Goal: Information Seeking & Learning: Learn about a topic

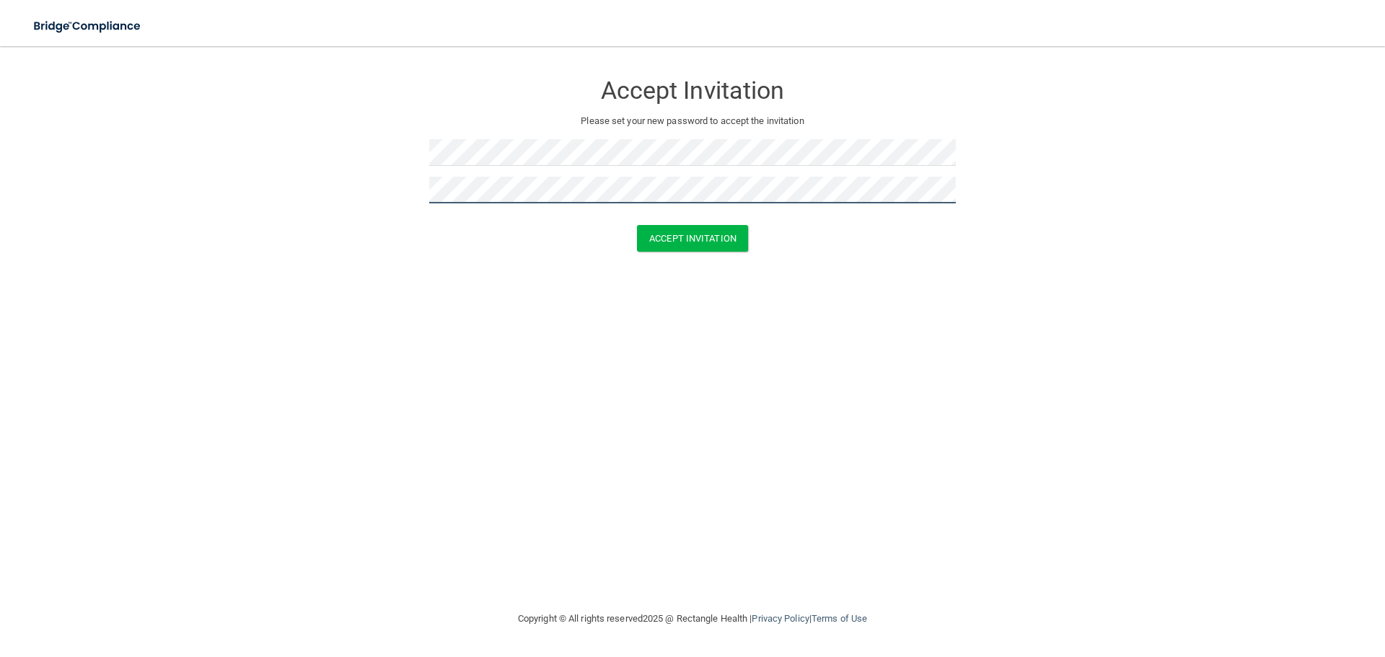
click at [637, 225] on button "Accept Invitation" at bounding box center [692, 238] width 111 height 27
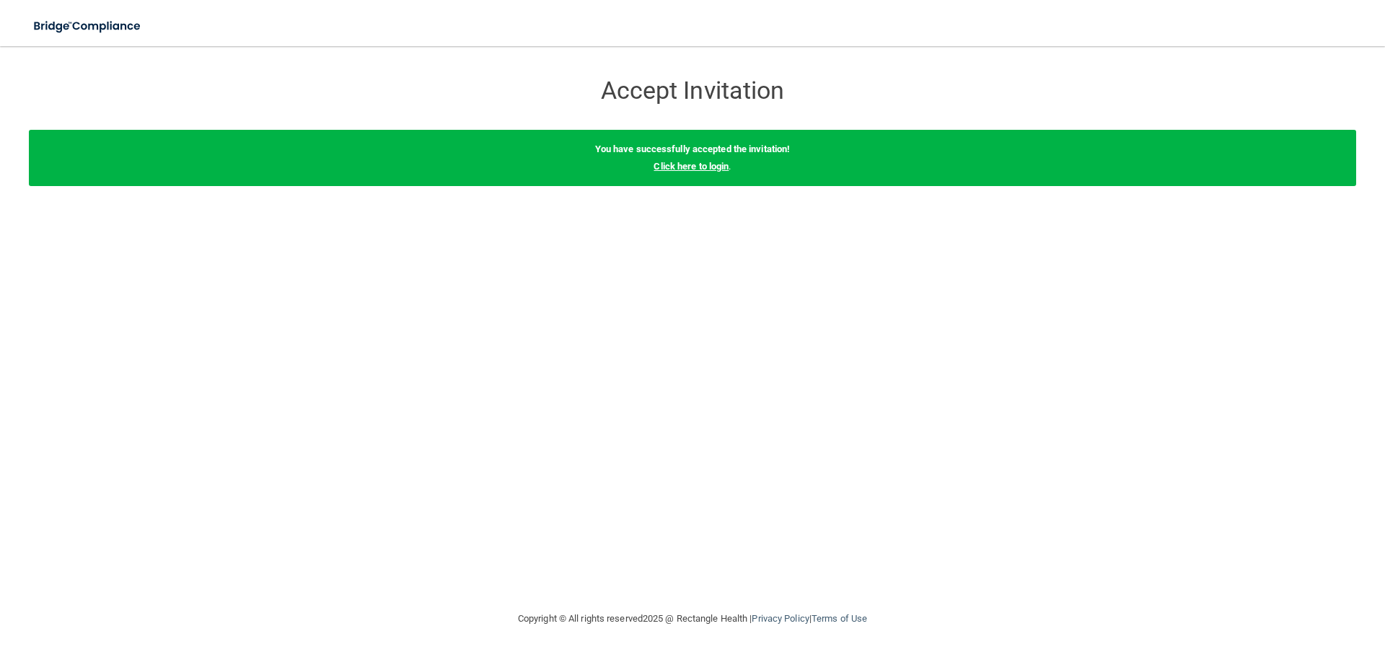
click at [699, 167] on link "Click here to login" at bounding box center [690, 166] width 75 height 11
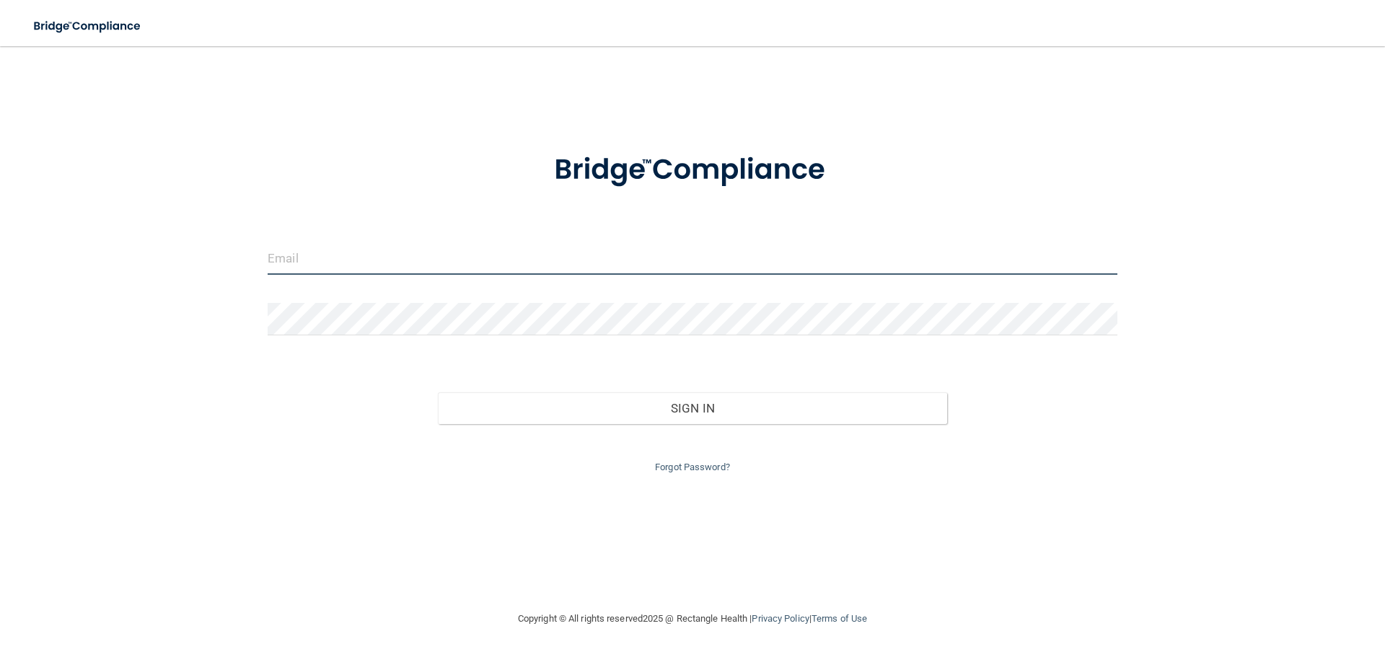
click at [432, 266] on input "email" at bounding box center [693, 258] width 850 height 32
paste input "[EMAIL_ADDRESS][PERSON_NAME][DOMAIN_NAME]"
type input "[EMAIL_ADDRESS][PERSON_NAME][DOMAIN_NAME]"
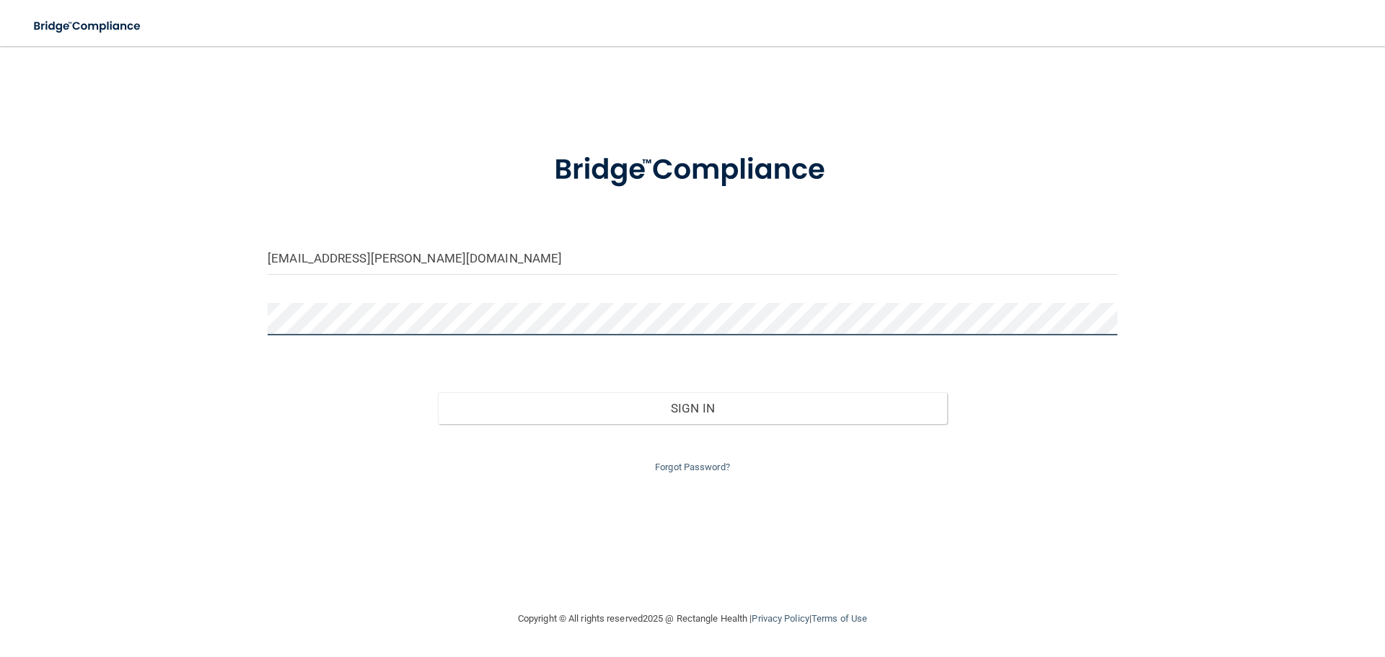
click at [438, 392] on button "Sign In" at bounding box center [693, 408] width 510 height 32
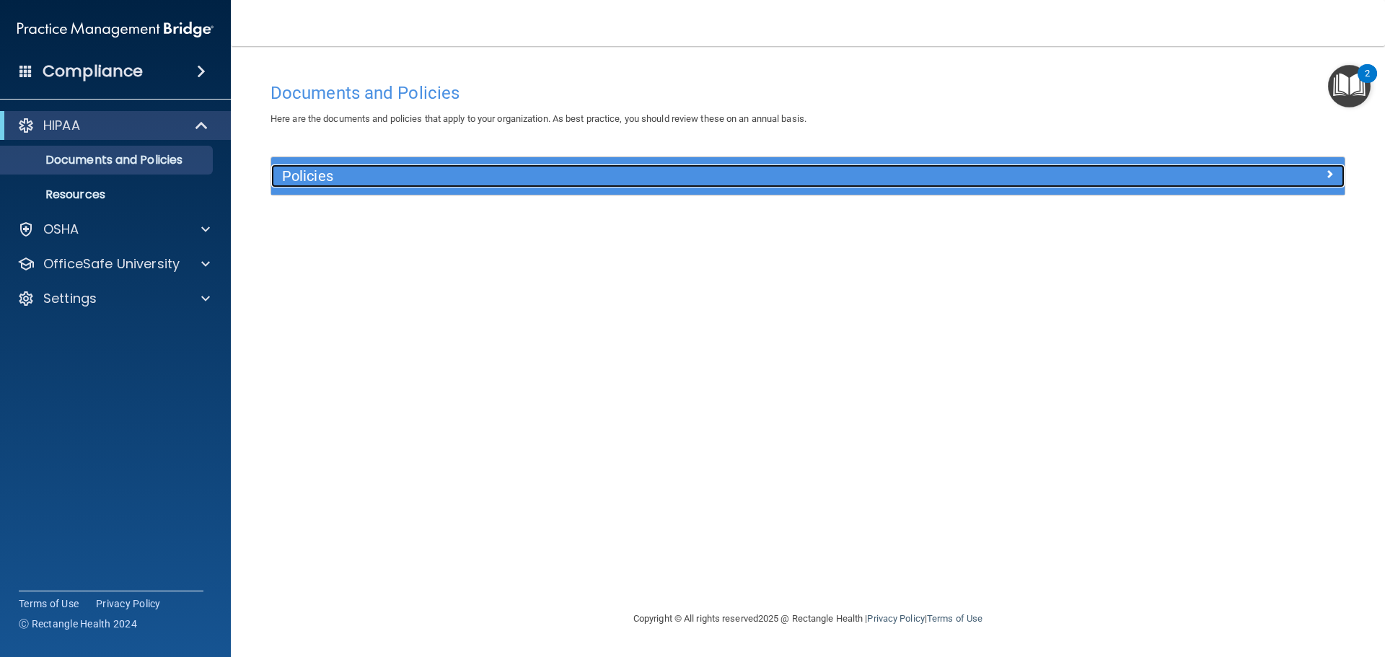
click at [340, 170] on h5 "Policies" at bounding box center [673, 176] width 783 height 16
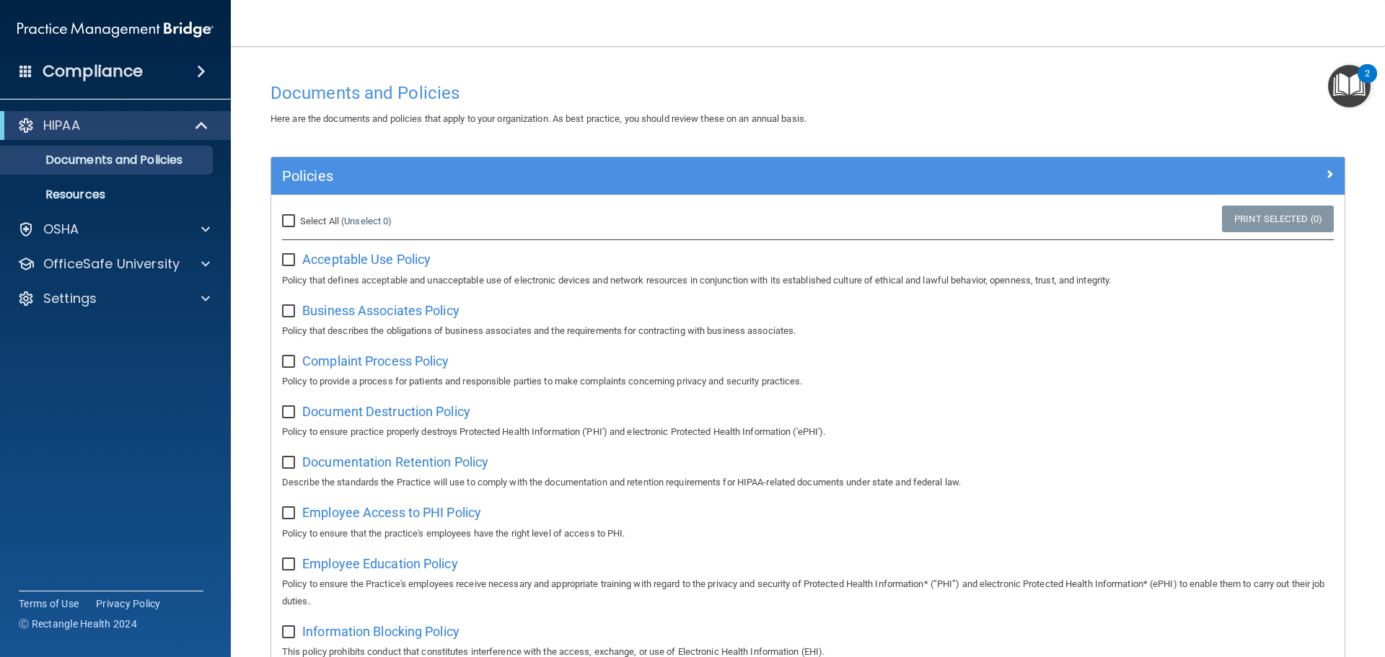
click at [293, 260] on input "checkbox" at bounding box center [290, 261] width 17 height 12
click at [293, 252] on label at bounding box center [291, 255] width 18 height 17
click at [293, 255] on input "checkbox" at bounding box center [290, 261] width 17 height 12
checkbox input "false"
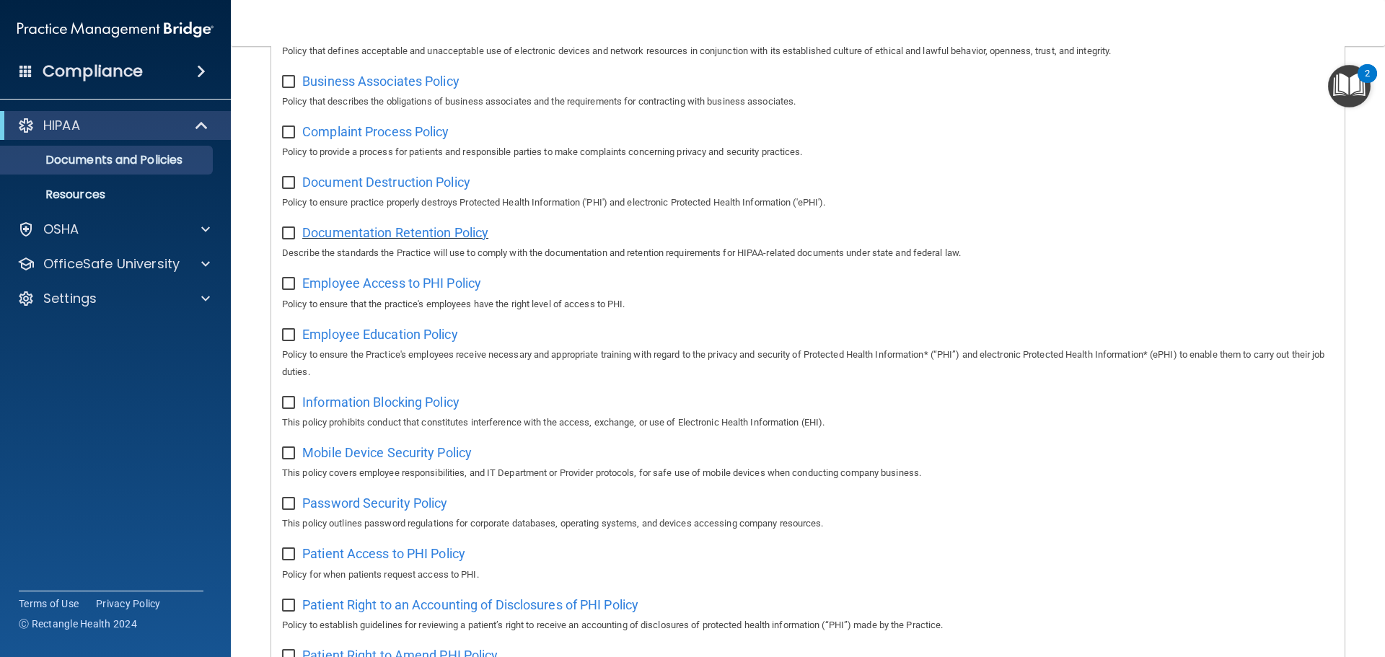
scroll to position [141, 0]
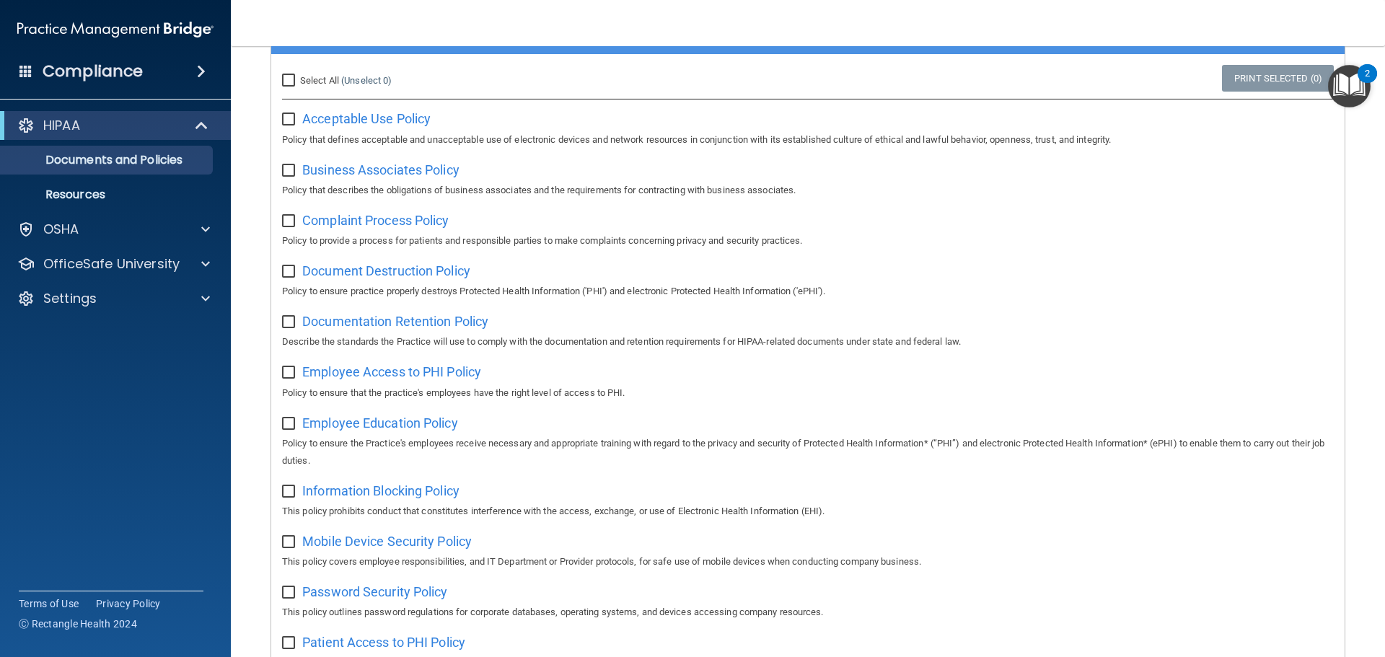
click at [292, 75] on input "Select All (Unselect 0) Unselect All" at bounding box center [290, 81] width 17 height 12
checkbox input "true"
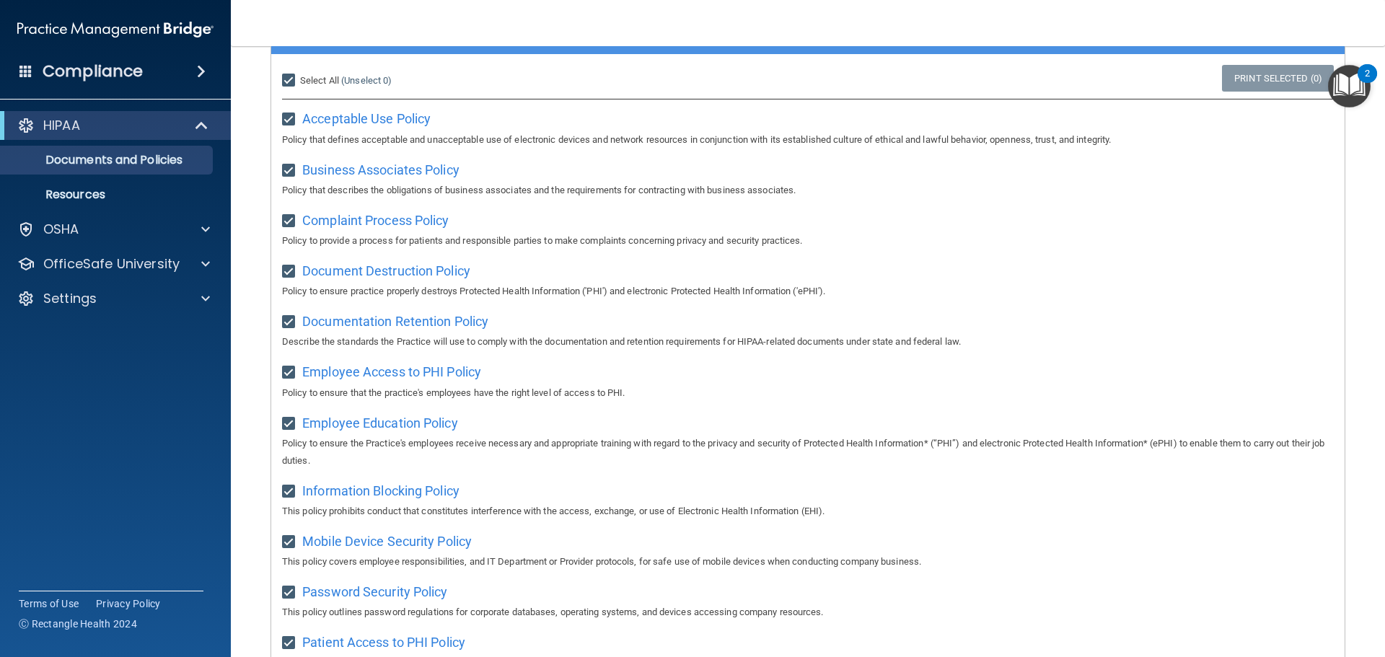
checkbox input "true"
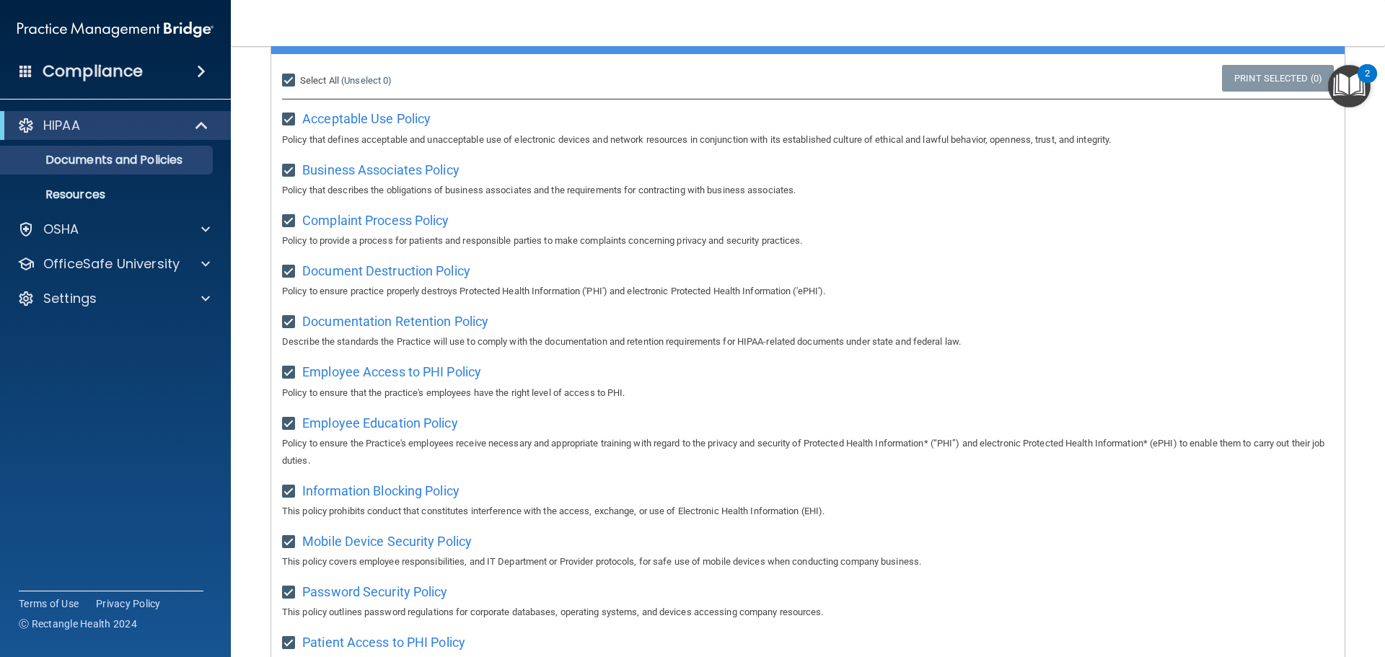
checkbox input "true"
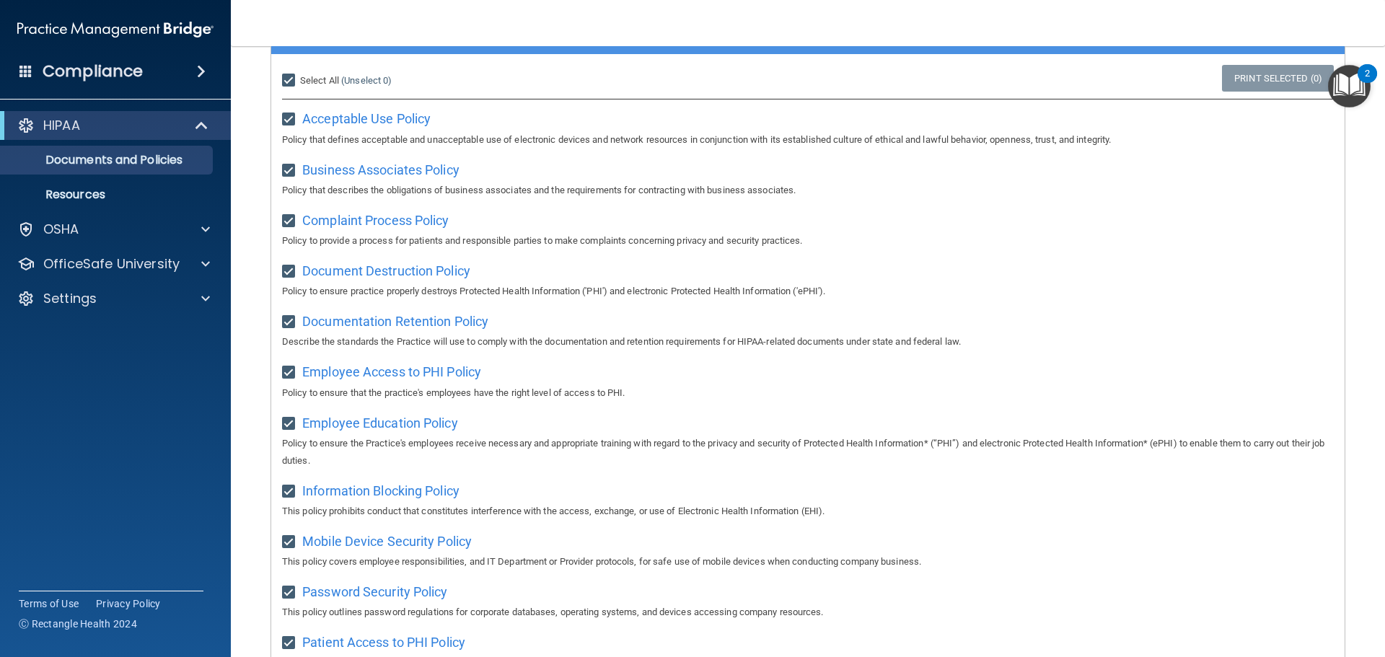
checkbox input "true"
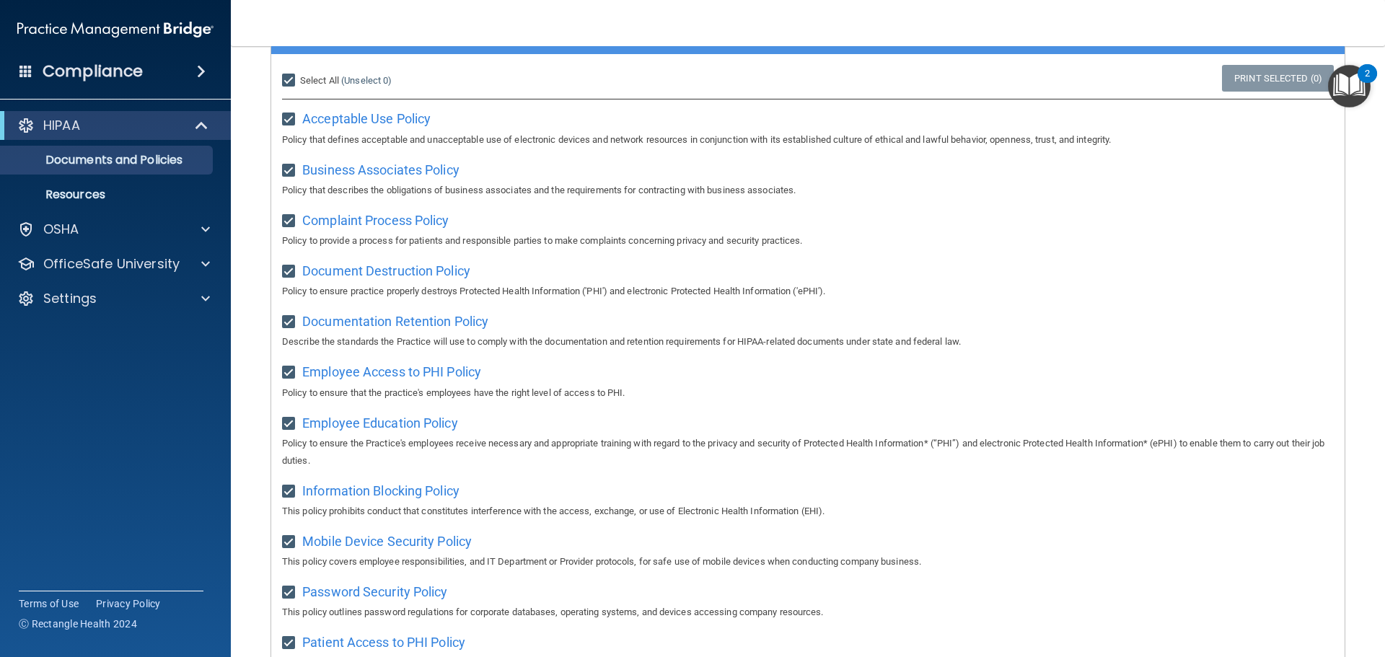
checkbox input "true"
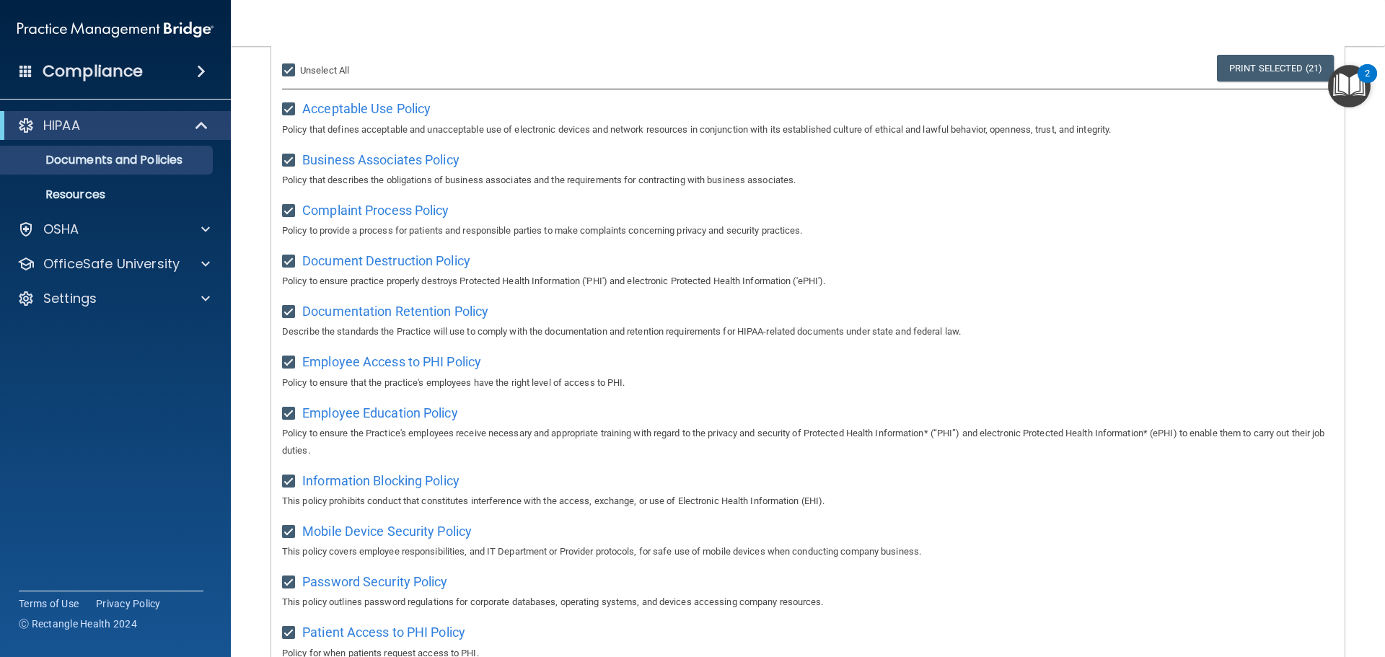
scroll to position [0, 0]
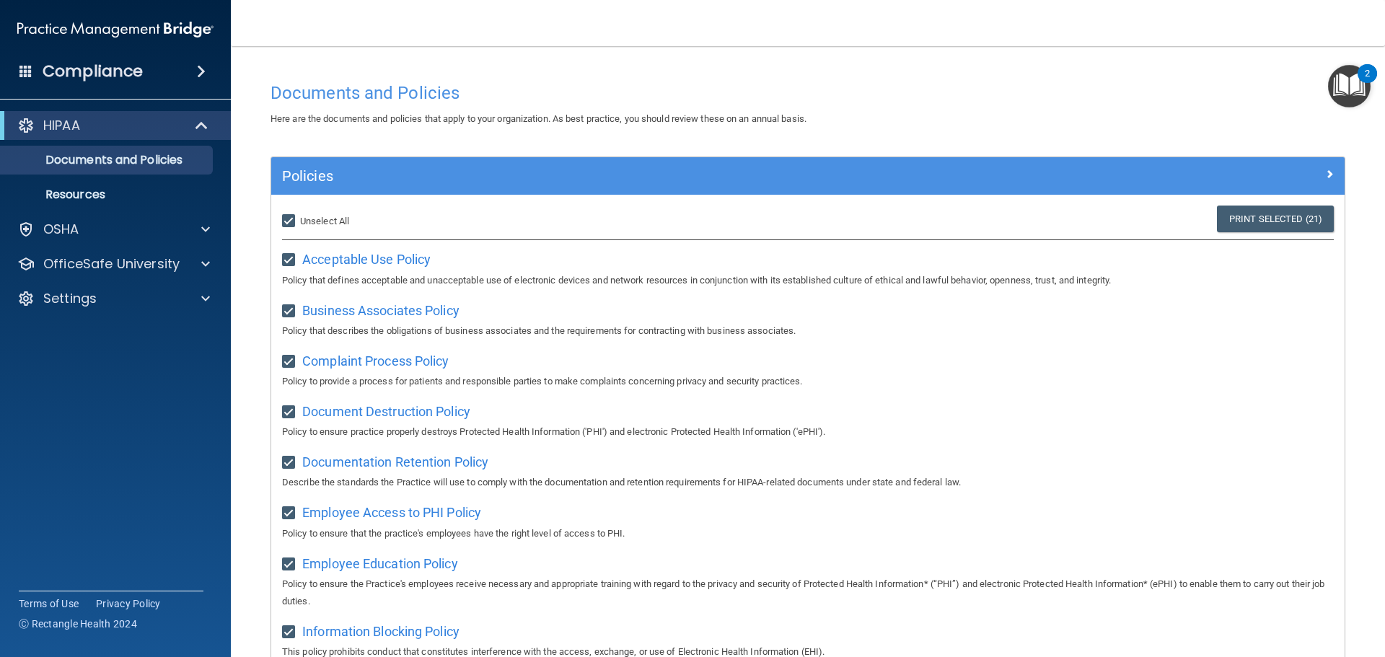
click at [292, 216] on input "Select All (Unselect 21) Unselect All" at bounding box center [290, 222] width 17 height 12
checkbox input "false"
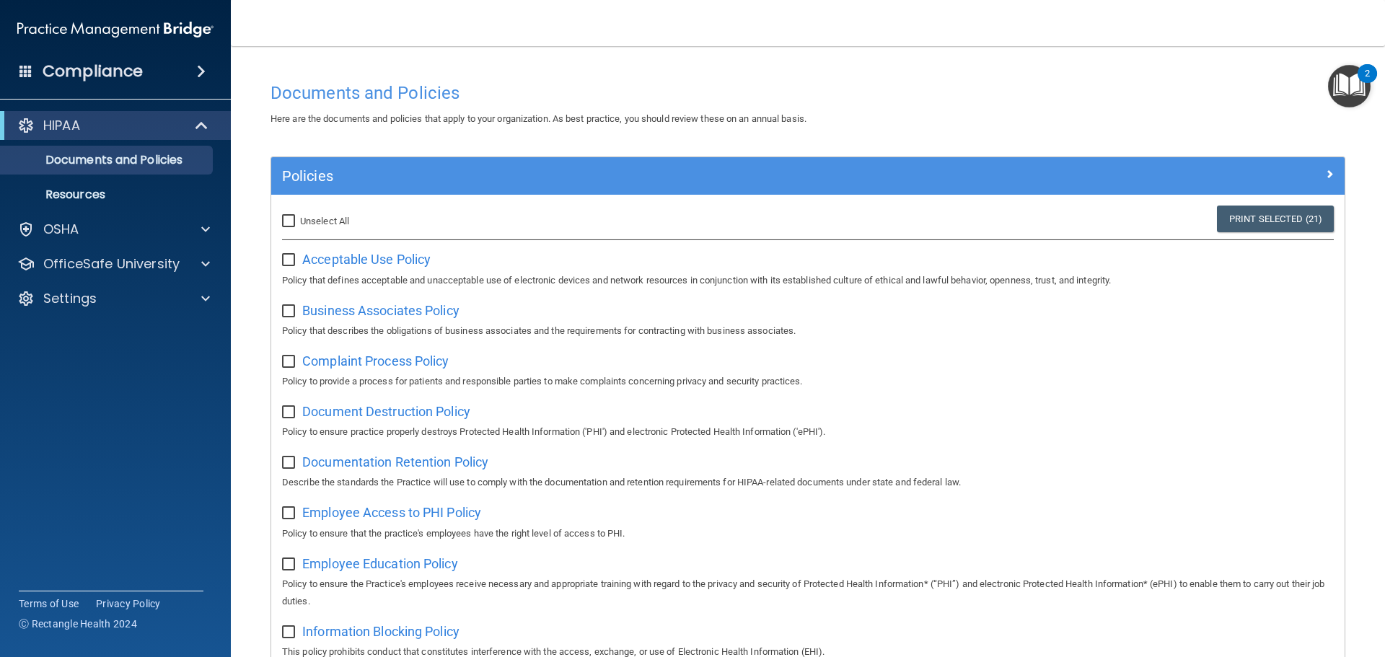
checkbox input "false"
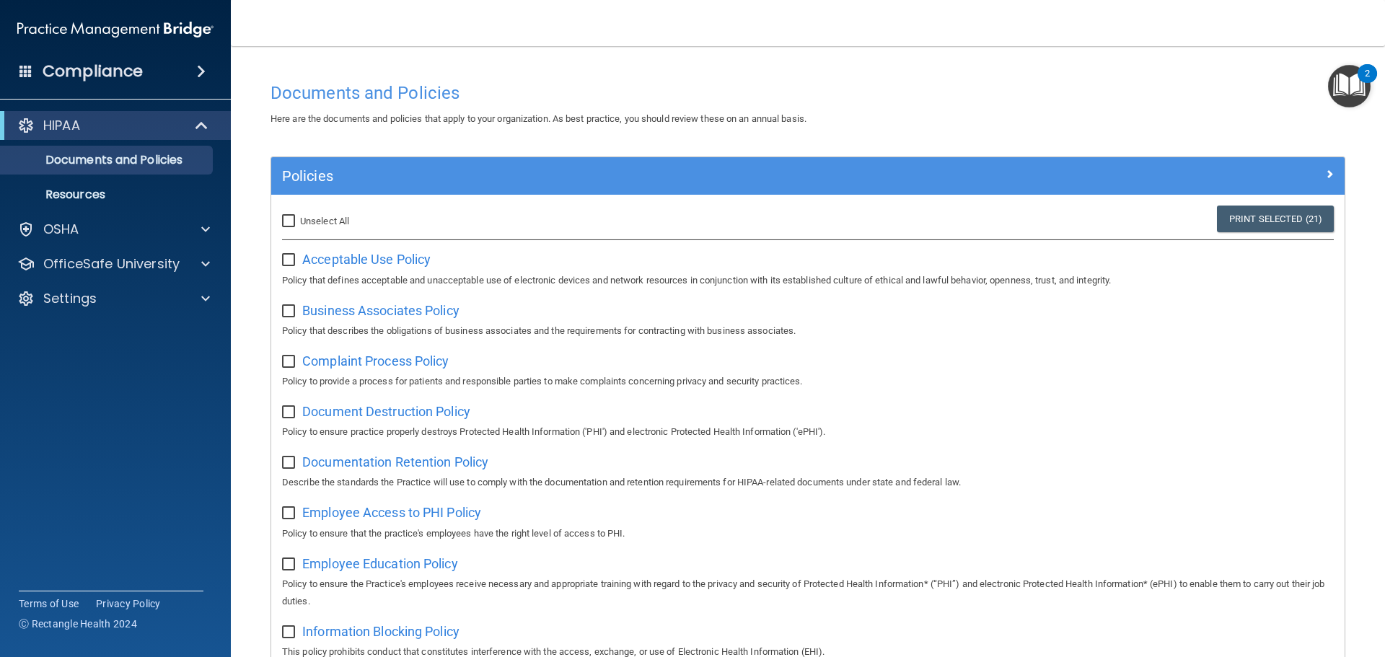
checkbox input "false"
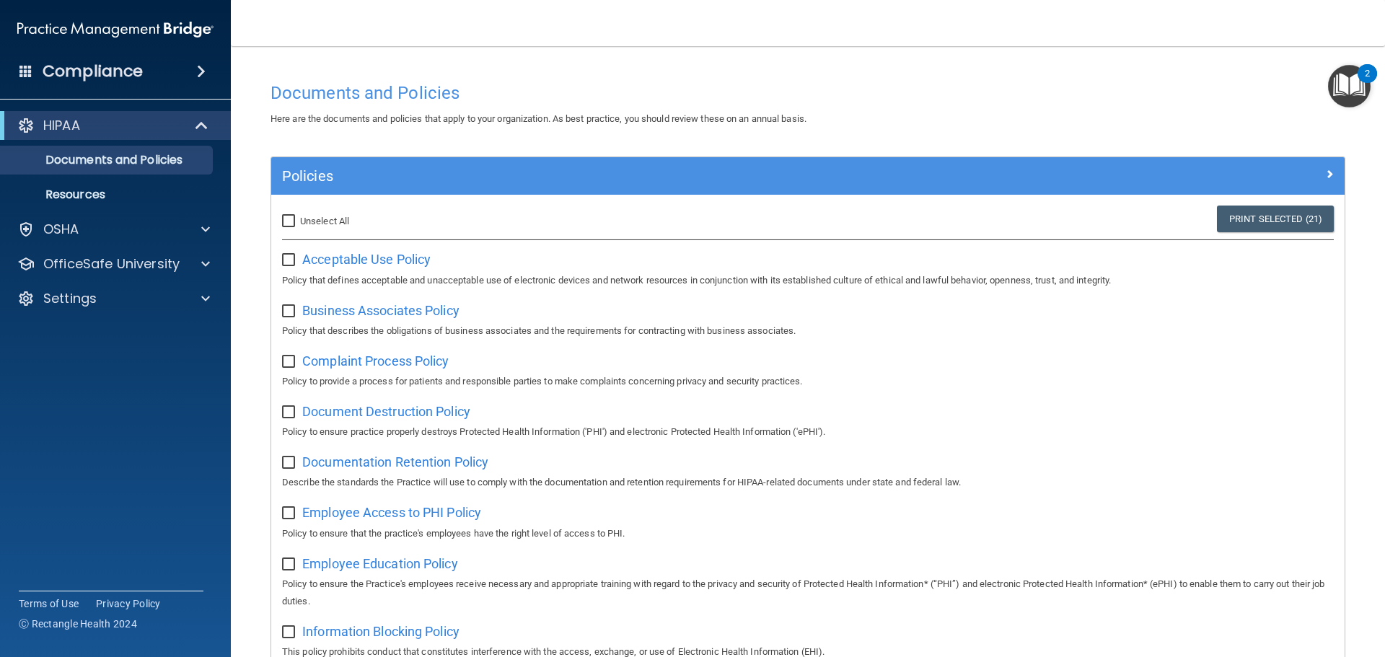
checkbox input "false"
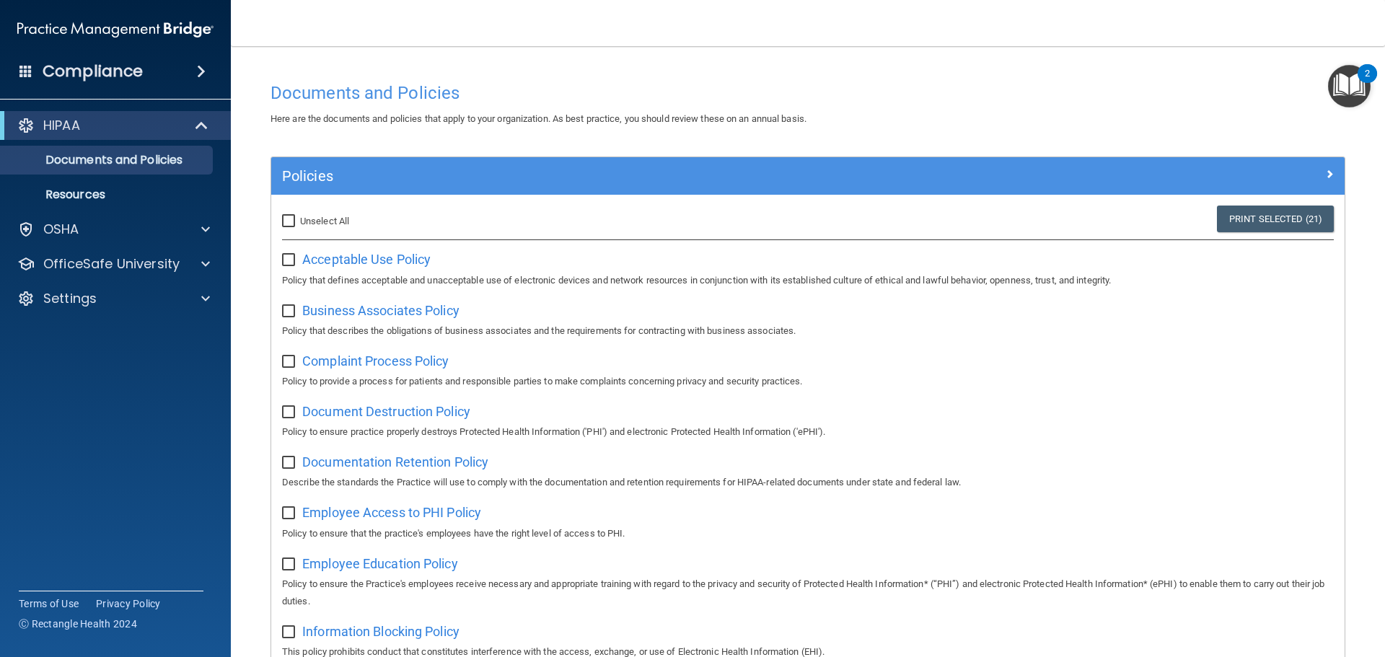
checkbox input "false"
click at [332, 263] on span "Acceptable Use Policy" at bounding box center [366, 259] width 128 height 15
click at [1353, 73] on img "Open Resource Center, 2 new notifications" at bounding box center [1349, 86] width 43 height 43
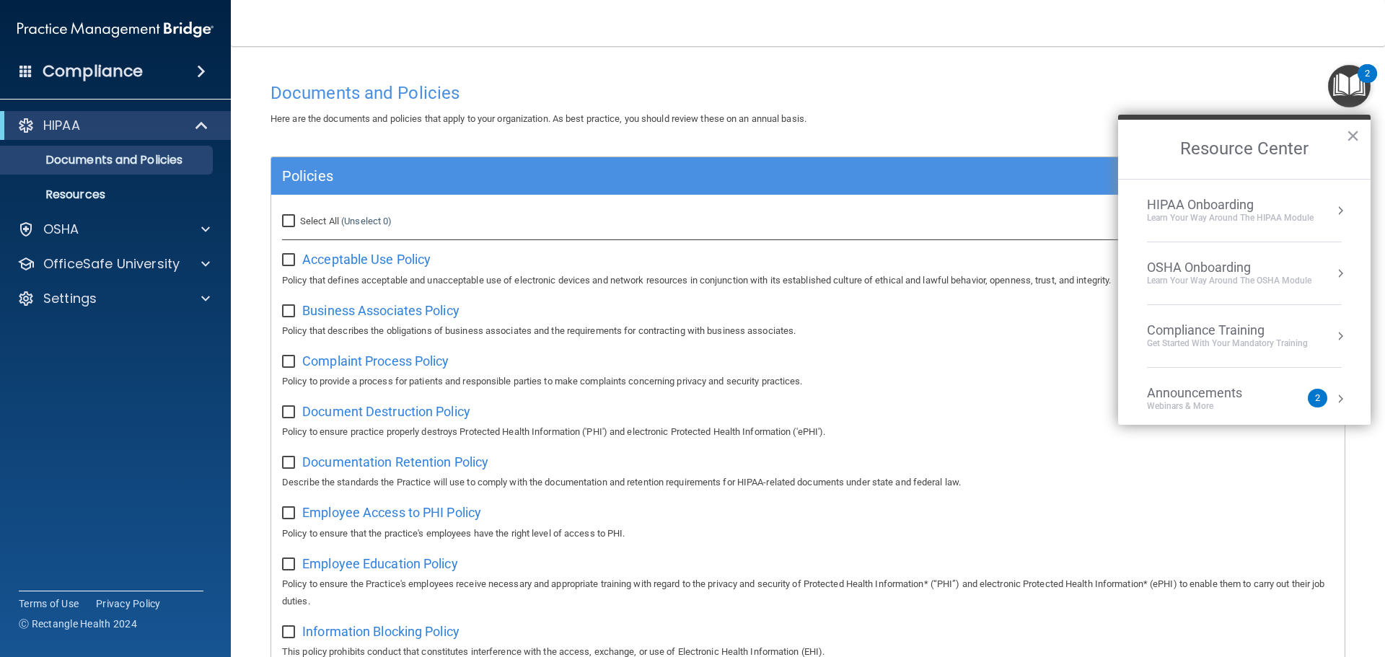
click at [1225, 97] on h4 "Documents and Policies" at bounding box center [807, 93] width 1075 height 19
click at [1199, 213] on div "Learn Your Way around the HIPAA module" at bounding box center [1230, 218] width 167 height 12
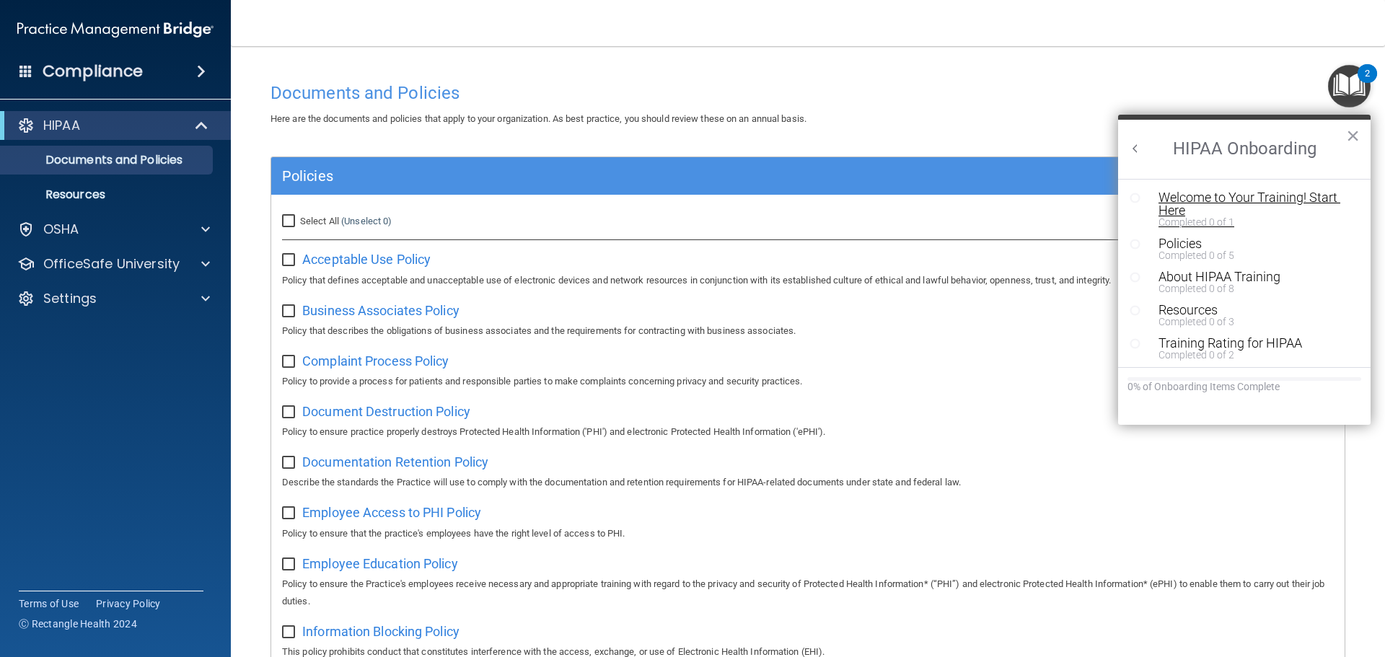
click at [1204, 198] on div "Welcome to Your Training! Start Here" at bounding box center [1249, 204] width 182 height 26
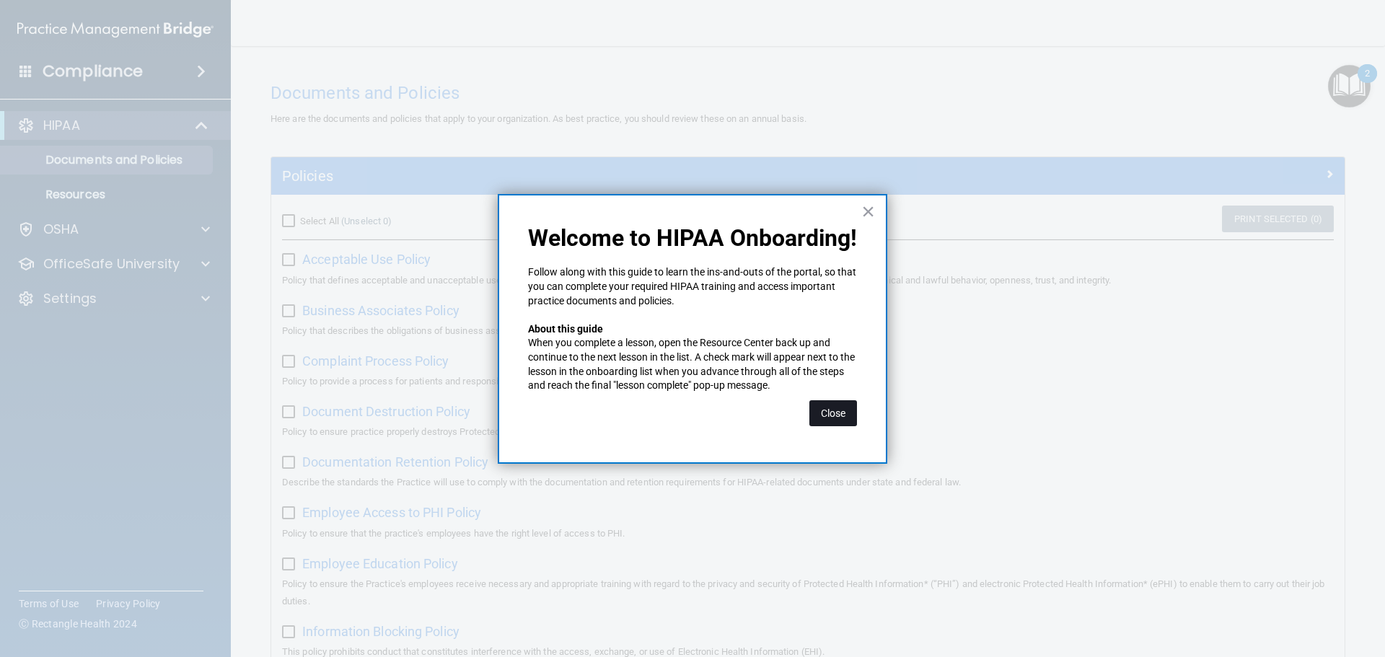
click at [842, 413] on button "Close" at bounding box center [833, 413] width 48 height 26
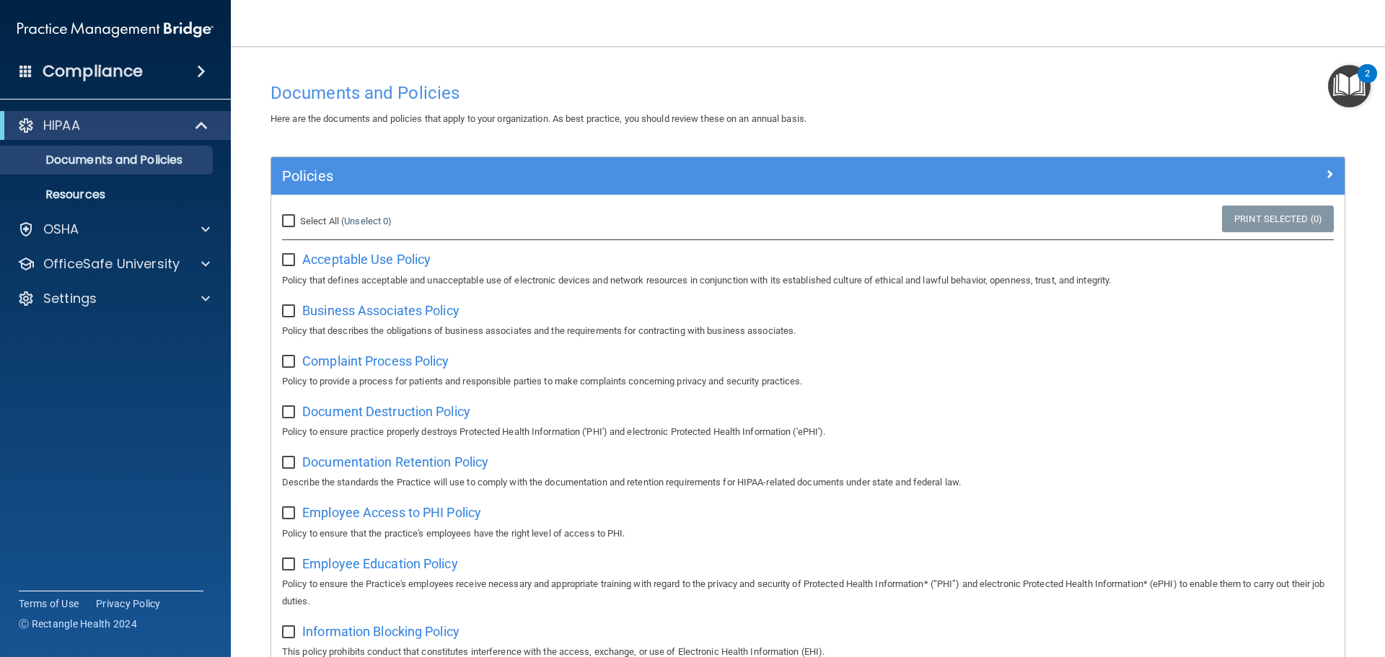
click at [1339, 81] on img "Open Resource Center, 2 new notifications" at bounding box center [1349, 86] width 43 height 43
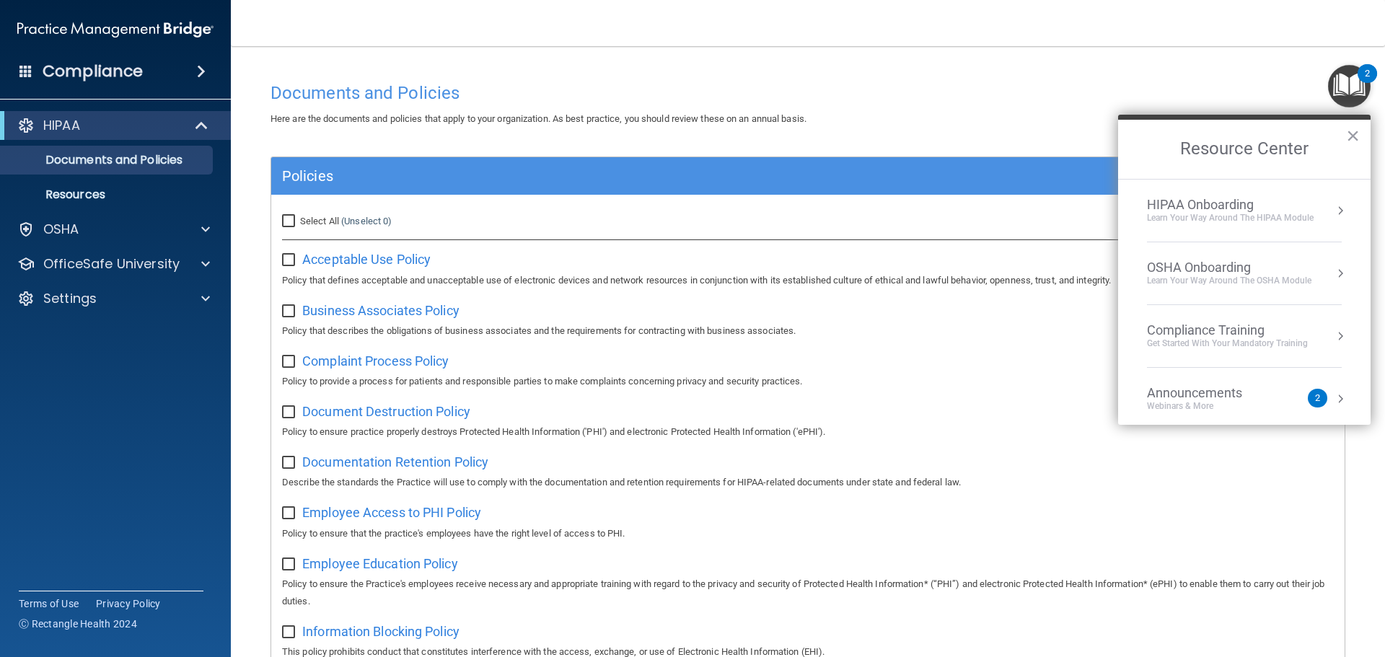
click at [1333, 203] on button "Resource Center" at bounding box center [1340, 210] width 14 height 14
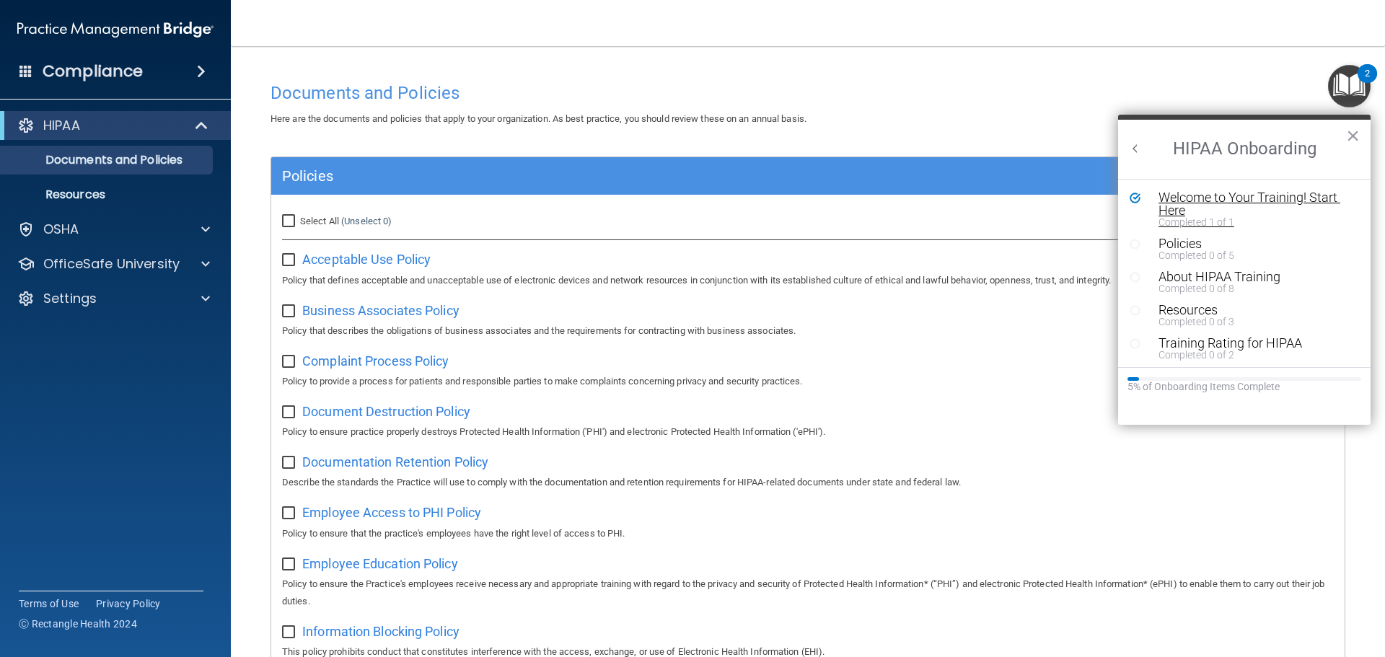
click at [1323, 198] on div "Welcome to Your Training! Start Here" at bounding box center [1249, 204] width 182 height 26
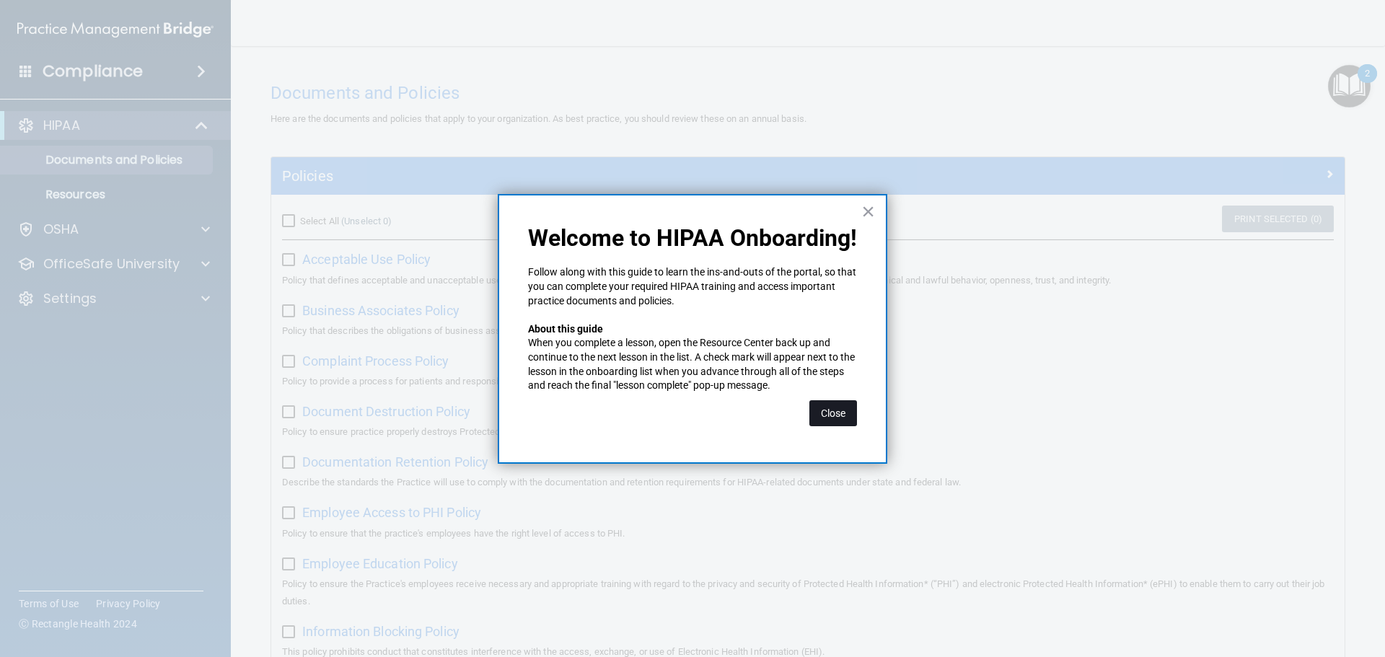
click at [836, 417] on button "Close" at bounding box center [833, 413] width 48 height 26
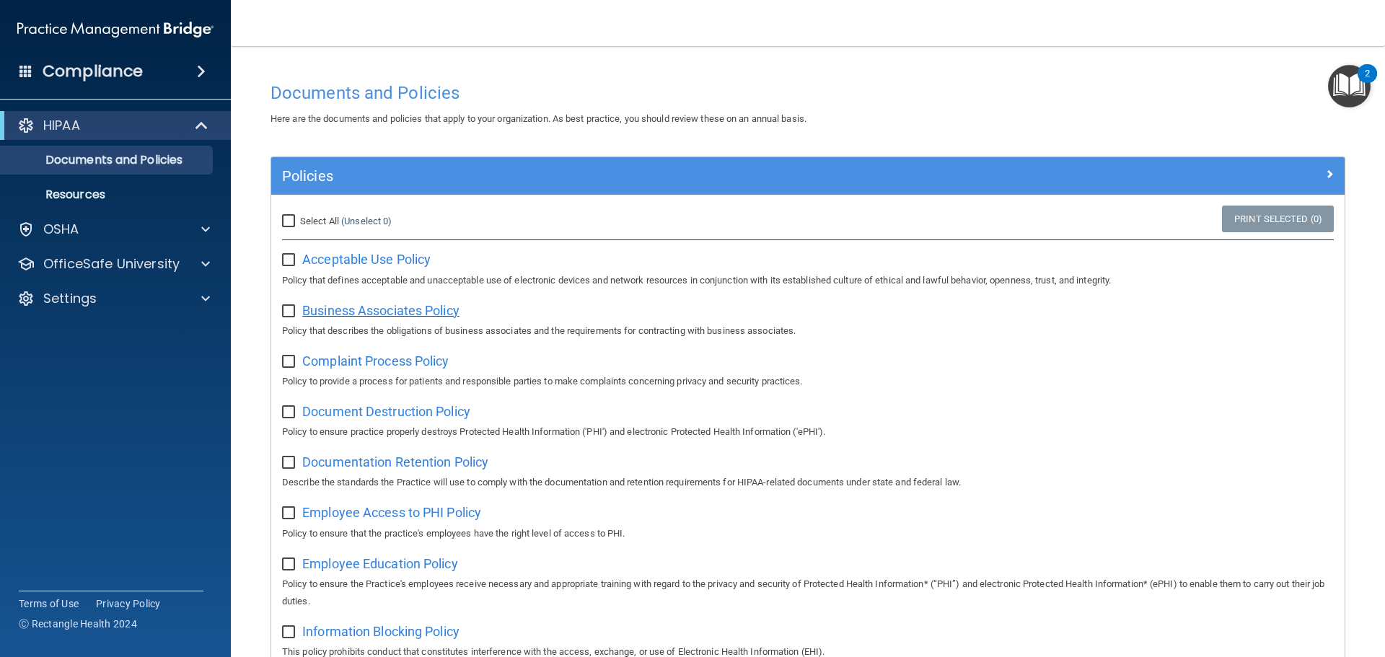
click at [363, 309] on span "Business Associates Policy" at bounding box center [380, 310] width 157 height 15
click at [353, 363] on span "Complaint Process Policy" at bounding box center [375, 360] width 146 height 15
click at [348, 413] on span "Document Destruction Policy" at bounding box center [386, 411] width 168 height 15
click at [374, 467] on span "Documentation Retention Policy" at bounding box center [395, 461] width 186 height 15
click at [387, 520] on span "Employee Access to PHI Policy" at bounding box center [391, 512] width 179 height 15
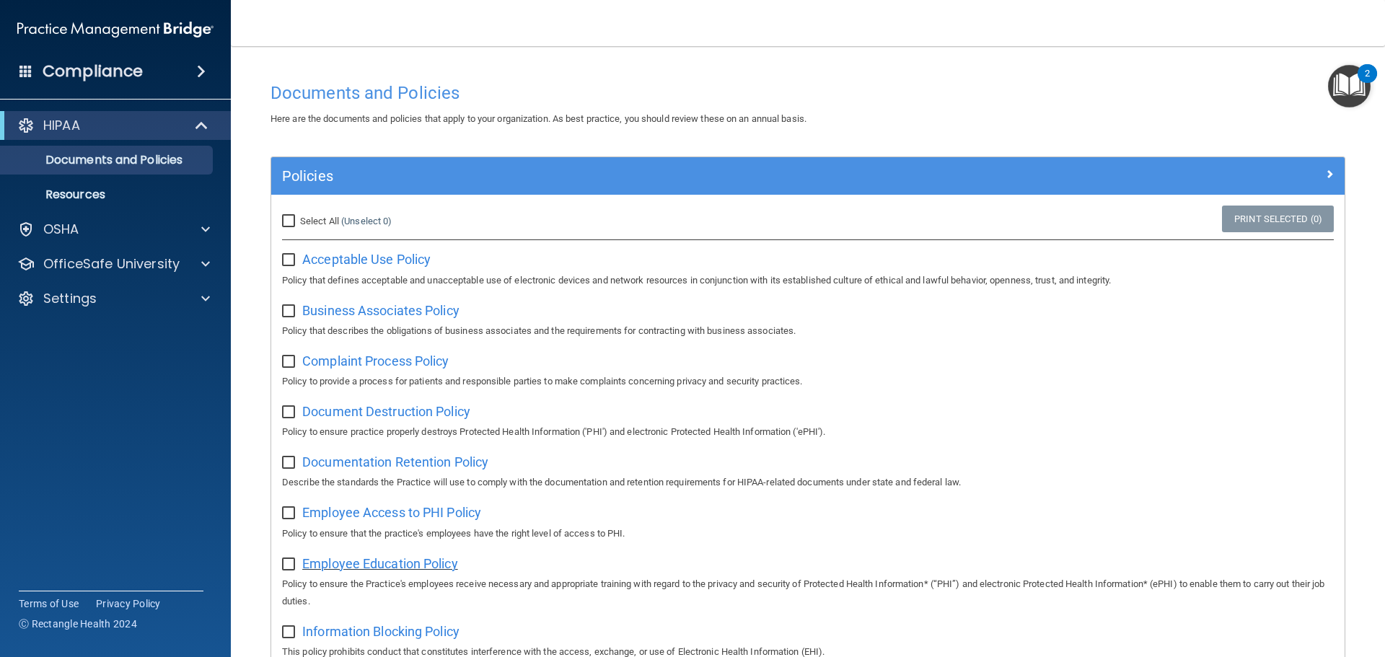
click at [418, 570] on span "Employee Education Policy" at bounding box center [380, 563] width 156 height 15
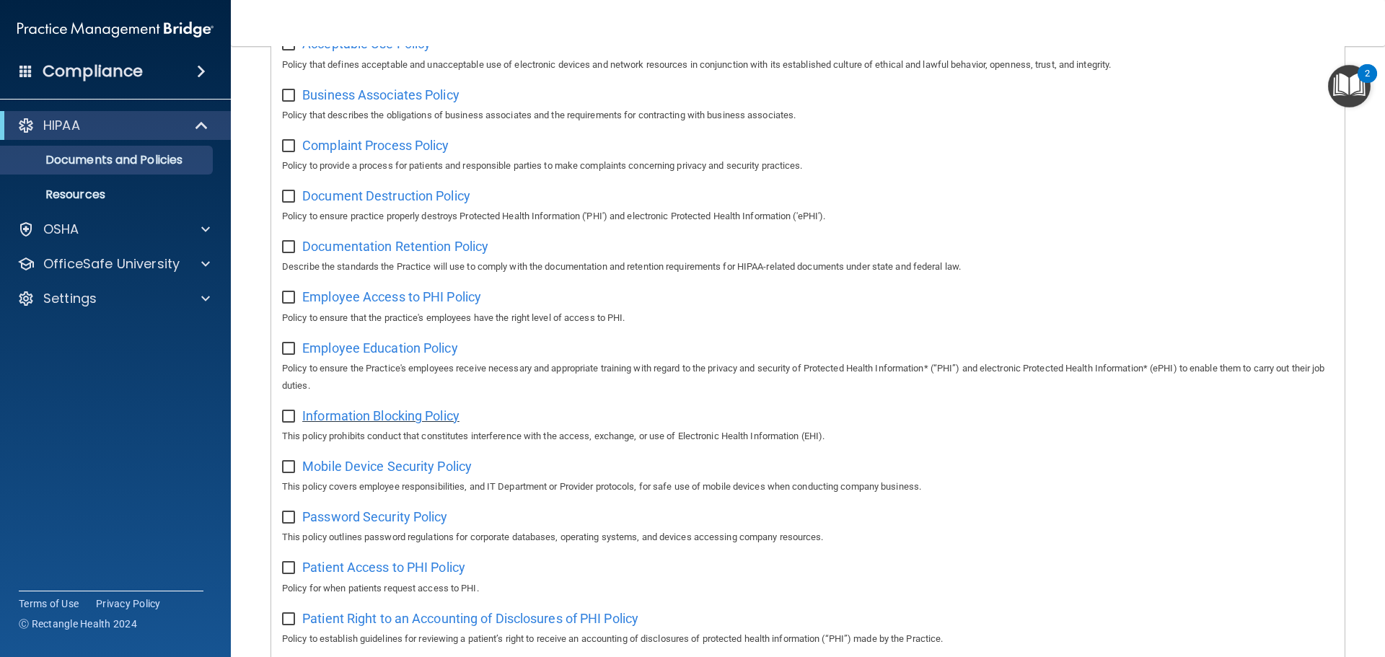
scroll to position [216, 0]
click at [414, 417] on span "Information Blocking Policy" at bounding box center [380, 414] width 157 height 15
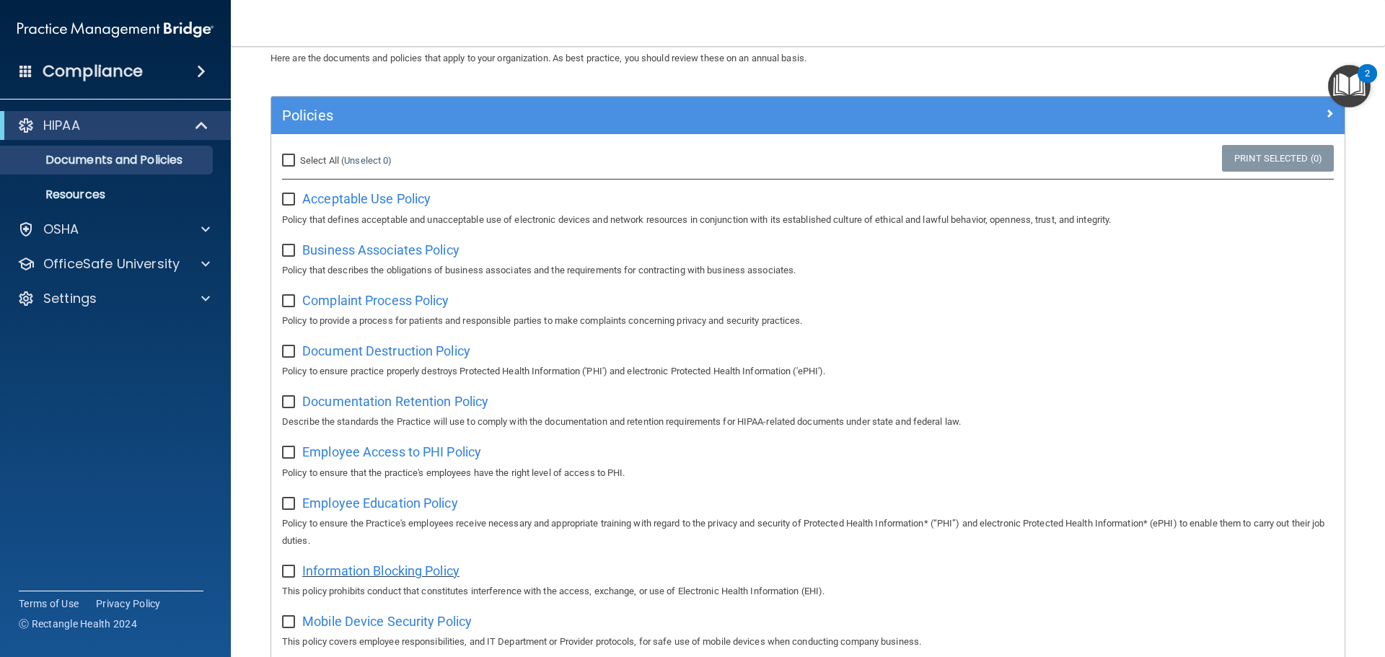
scroll to position [144, 0]
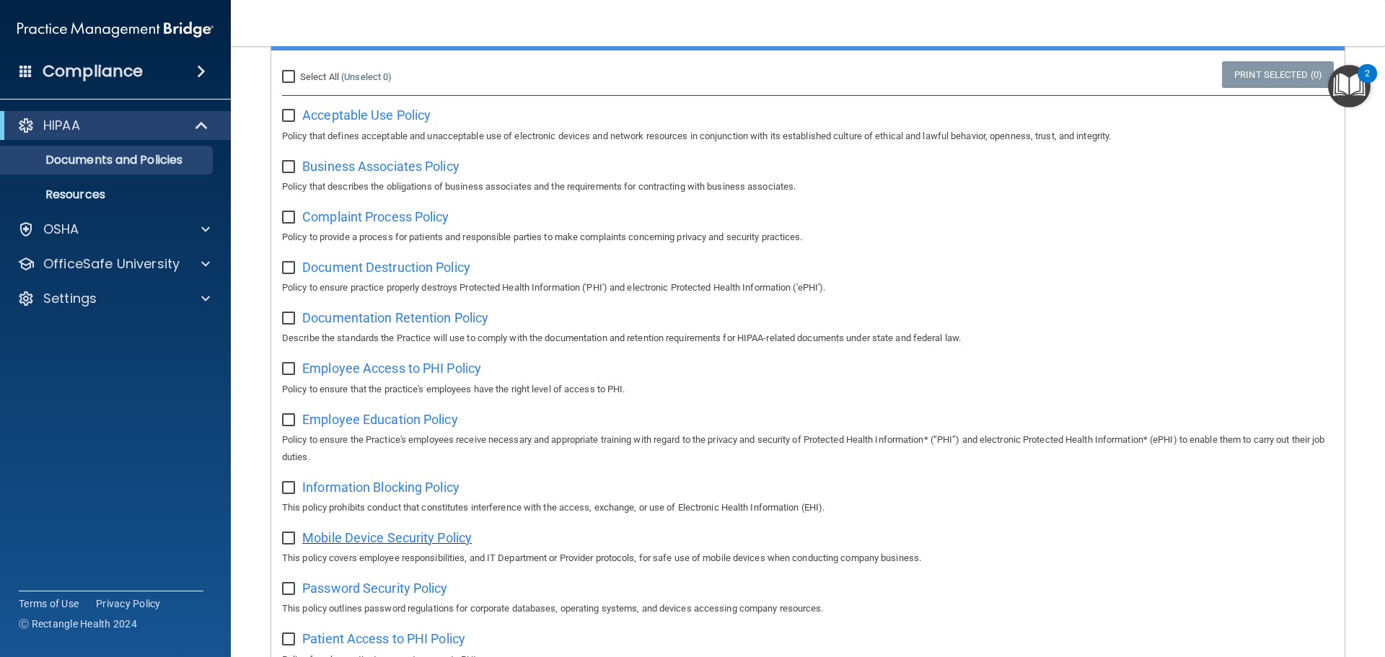
drag, startPoint x: 396, startPoint y: 542, endPoint x: 338, endPoint y: 544, distance: 57.8
click at [338, 544] on span "Mobile Device Security Policy" at bounding box center [386, 537] width 169 height 15
click at [405, 596] on span "Password Security Policy" at bounding box center [374, 588] width 145 height 15
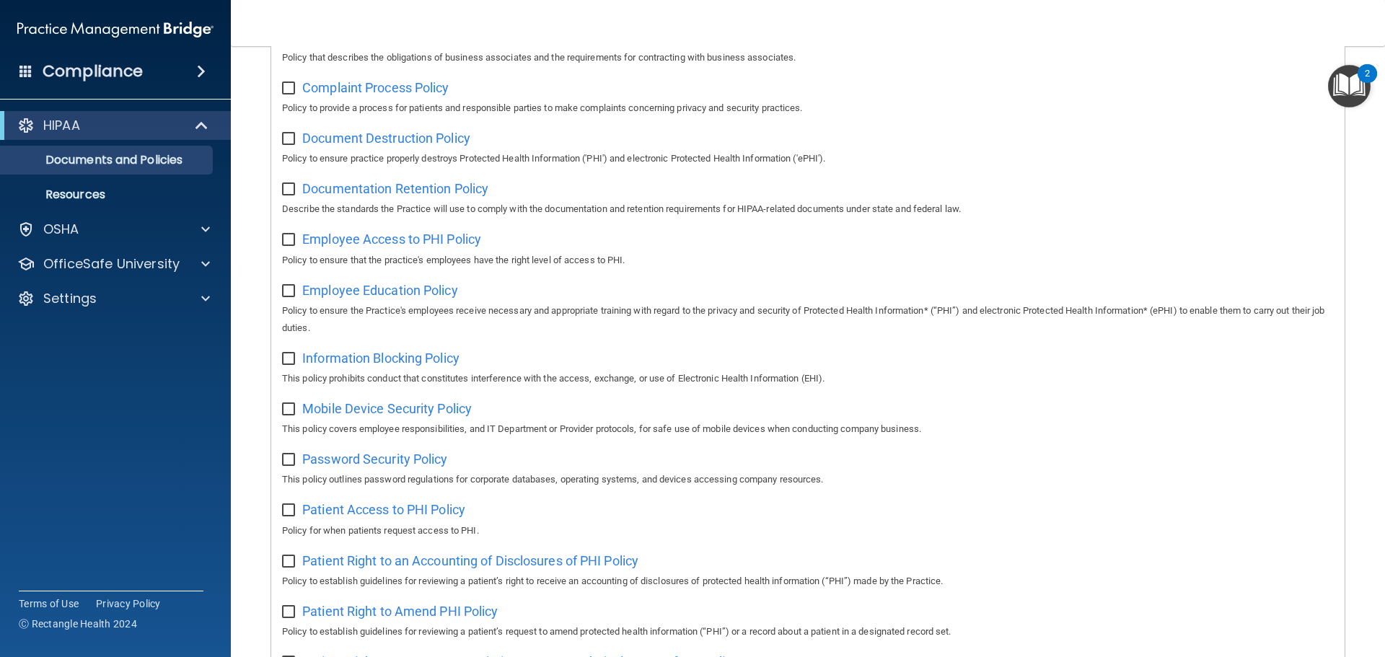
scroll to position [288, 0]
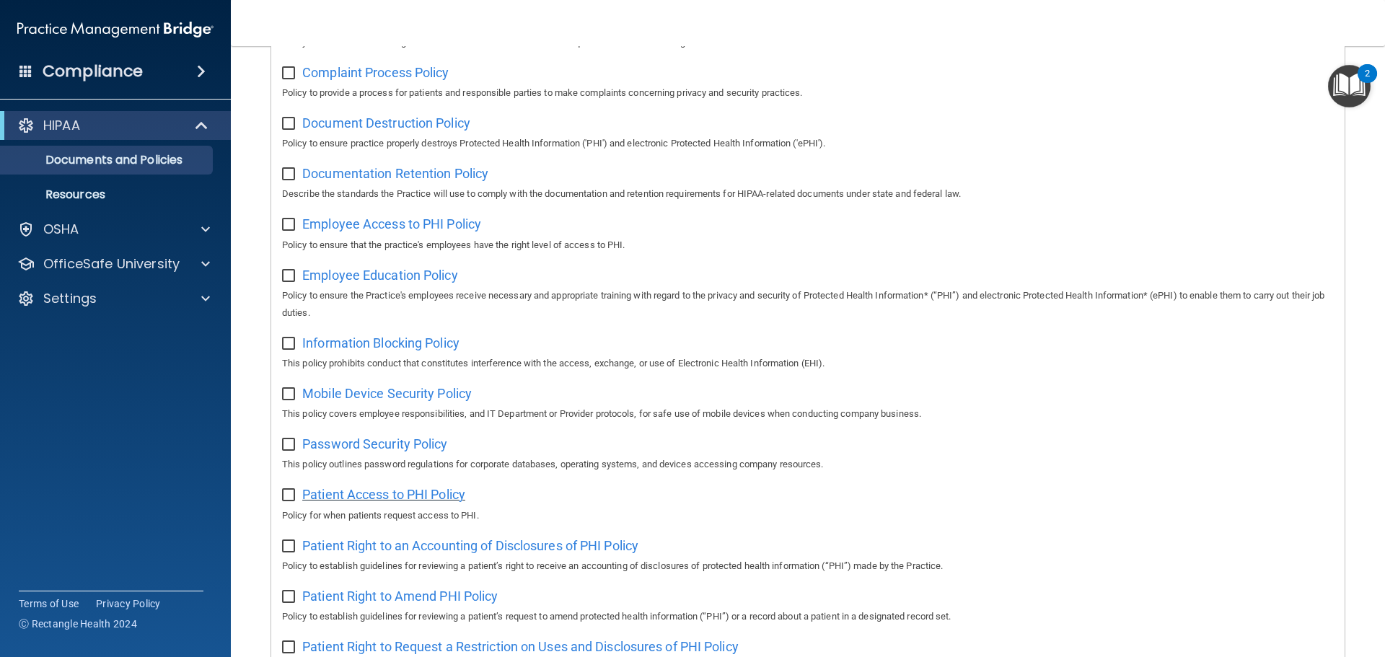
click at [369, 500] on span "Patient Access to PHI Policy" at bounding box center [383, 494] width 163 height 15
click at [356, 564] on div "Patient Right to an Accounting of Disclosures of PHI Policy Policy to establish…" at bounding box center [807, 554] width 1051 height 41
click at [361, 553] on span "Patient Right to an Accounting of Disclosures of PHI Policy" at bounding box center [470, 545] width 336 height 15
click at [382, 604] on span "Patient Right to Amend PHI Policy" at bounding box center [399, 595] width 195 height 15
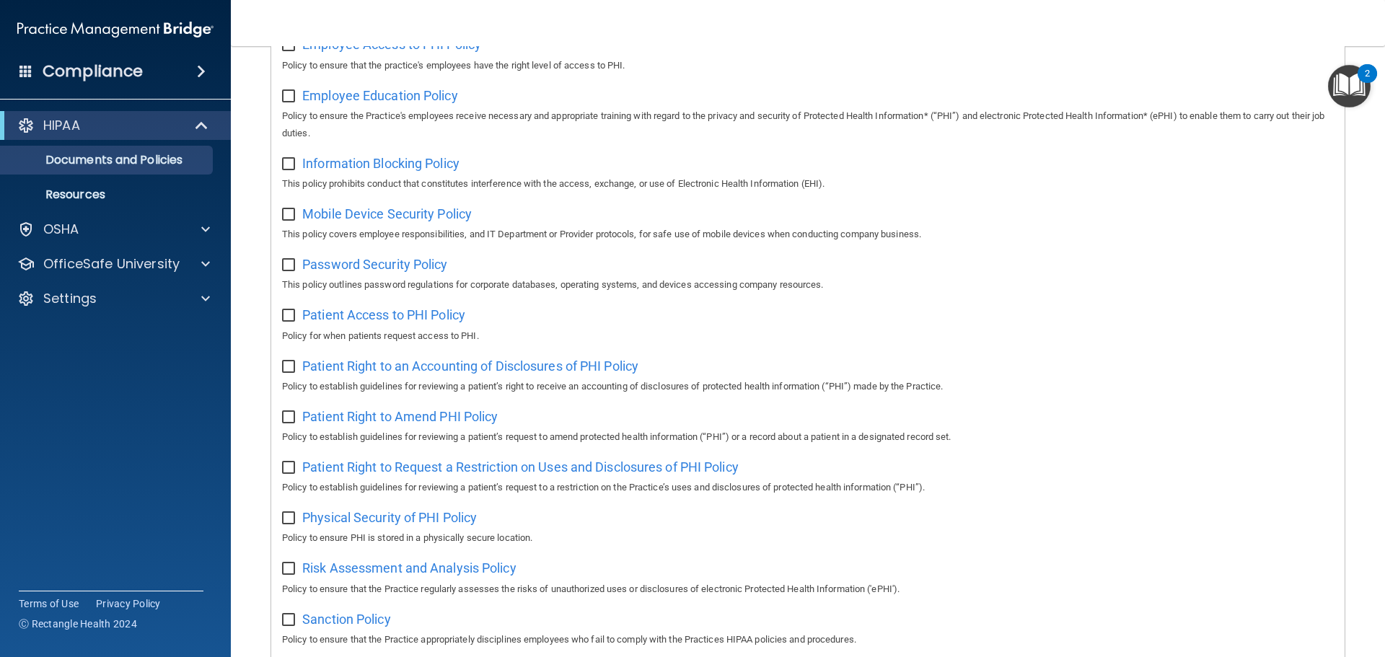
scroll to position [505, 0]
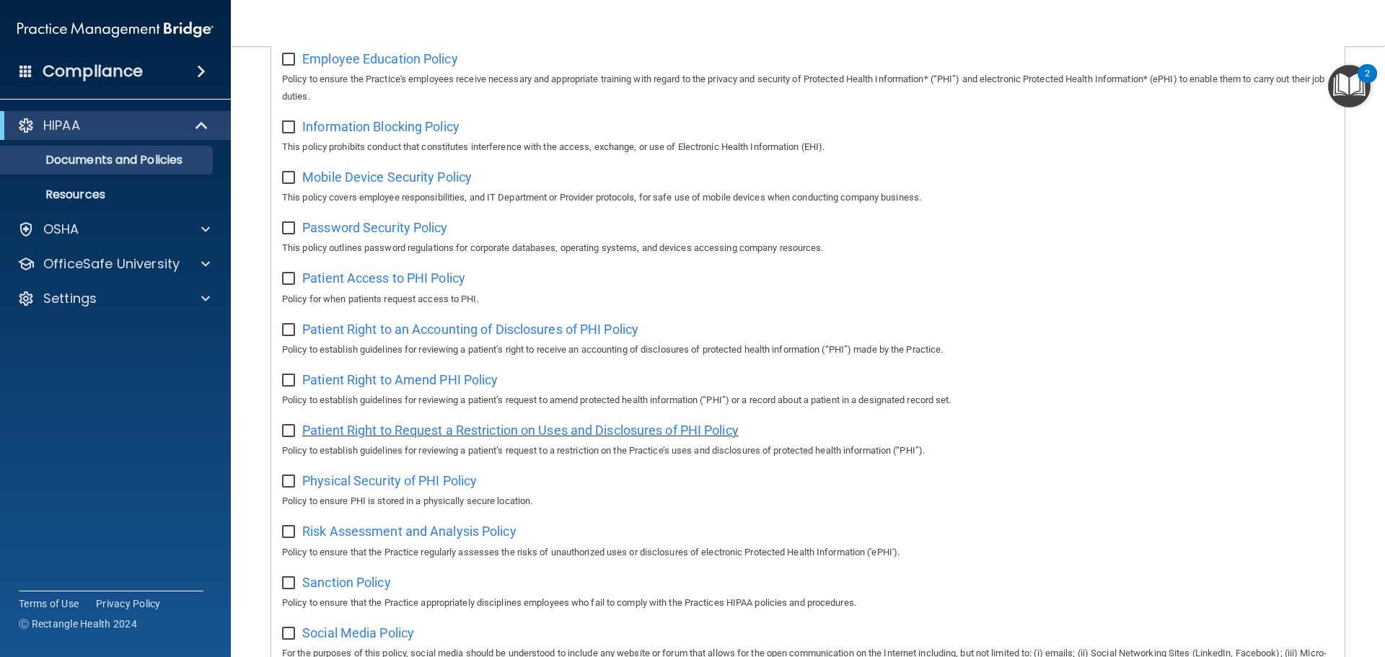
click at [387, 437] on span "Patient Right to Request a Restriction on Uses and Disclosures of PHI Policy" at bounding box center [520, 430] width 436 height 15
click at [427, 488] on span "Physical Security of PHI Policy" at bounding box center [389, 480] width 175 height 15
click at [388, 535] on span "Risk Assessment and Analysis Policy" at bounding box center [409, 531] width 214 height 15
click at [342, 588] on span "Sanction Policy" at bounding box center [346, 582] width 89 height 15
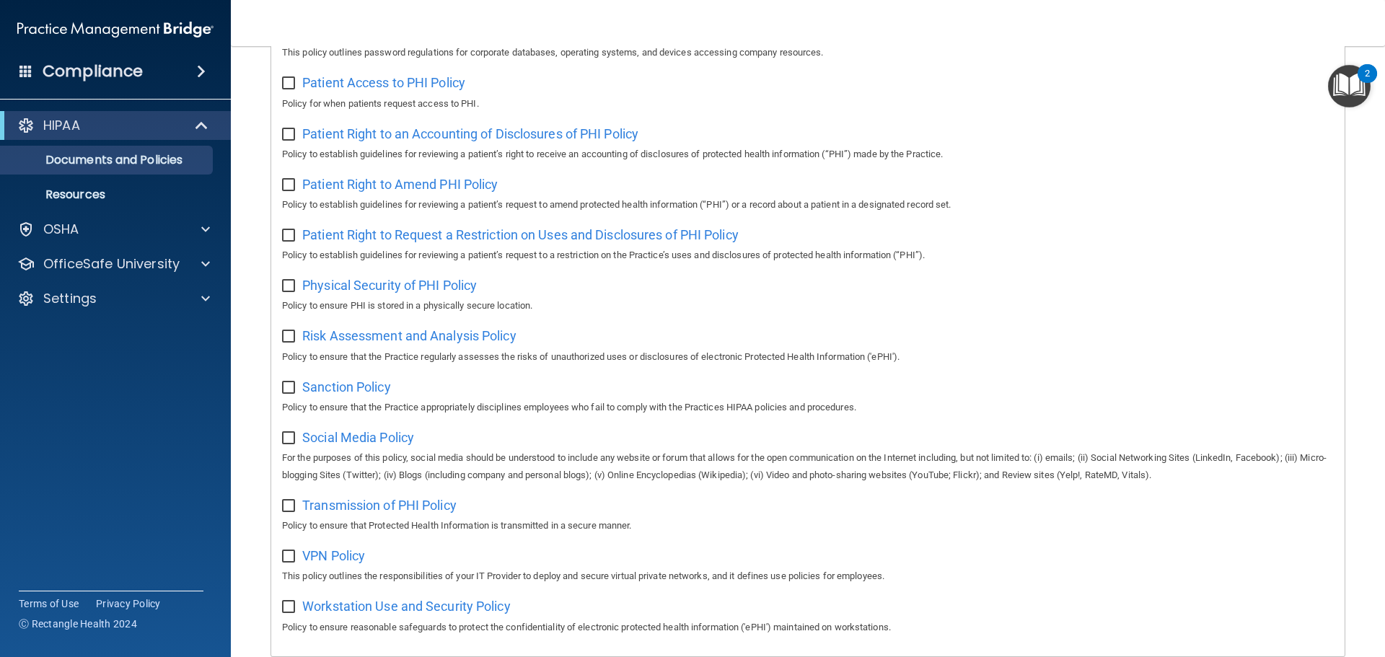
scroll to position [721, 0]
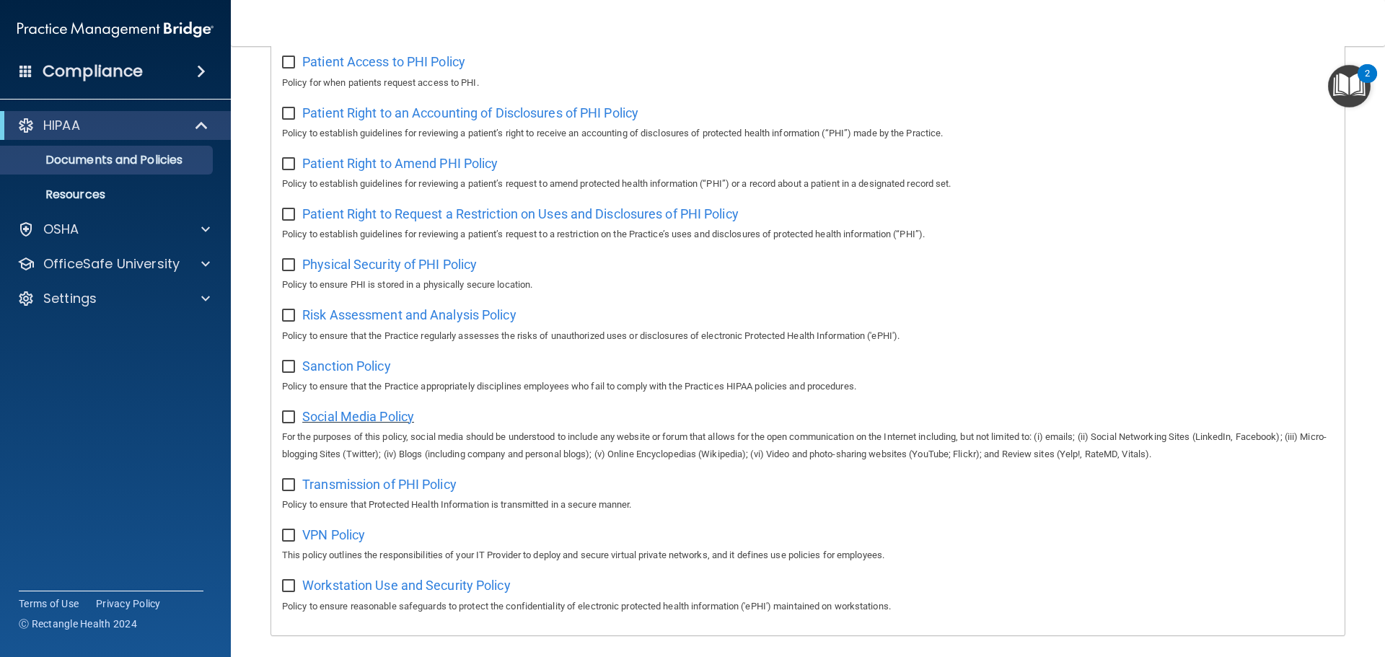
click at [363, 423] on span "Social Media Policy" at bounding box center [358, 416] width 112 height 15
click at [361, 492] on span "Transmission of PHI Policy" at bounding box center [379, 484] width 154 height 15
click at [342, 542] on span "VPN Policy" at bounding box center [333, 534] width 63 height 15
click at [387, 593] on span "Workstation Use and Security Policy" at bounding box center [406, 585] width 208 height 15
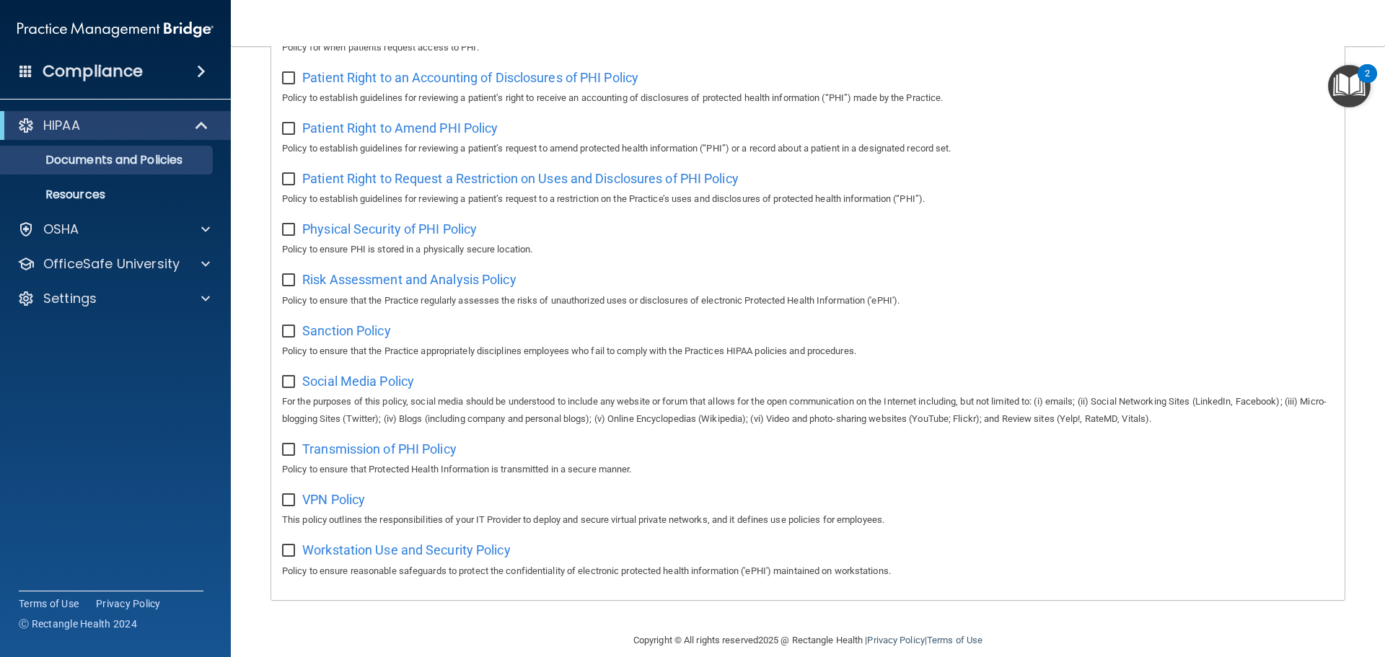
scroll to position [790, 0]
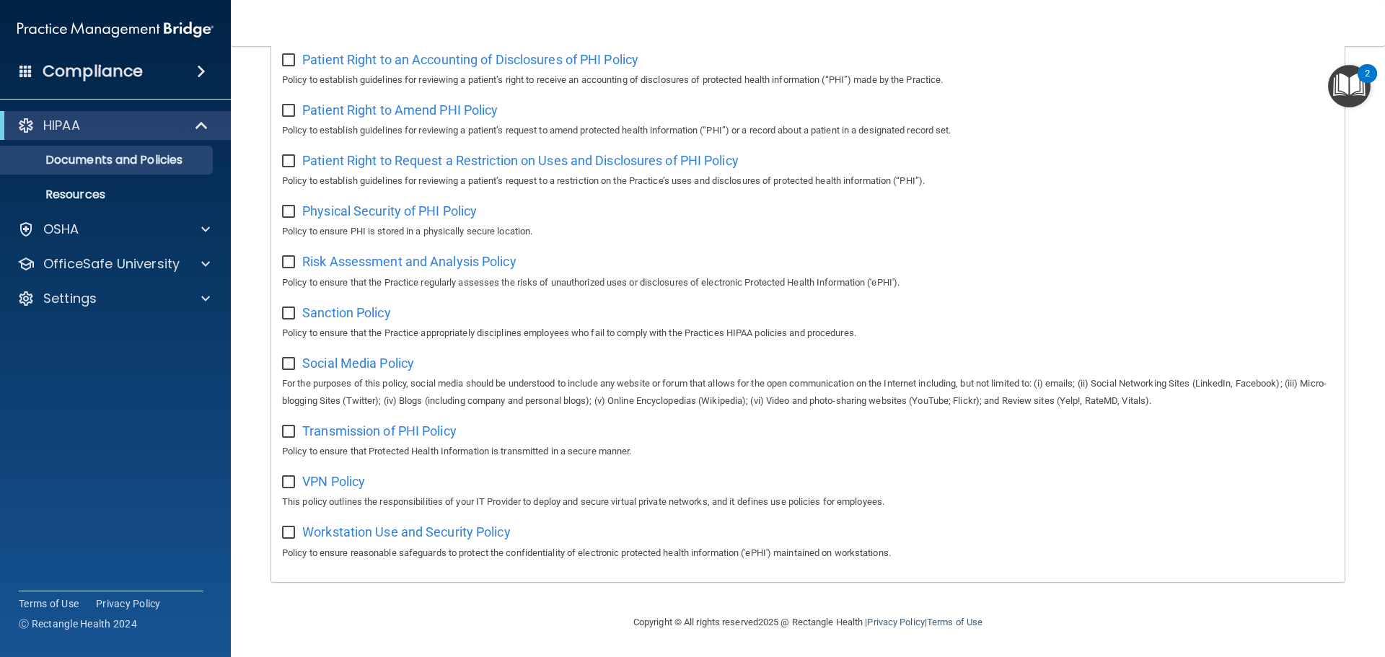
click at [1358, 94] on img "Open Resource Center, 2 new notifications" at bounding box center [1349, 86] width 43 height 43
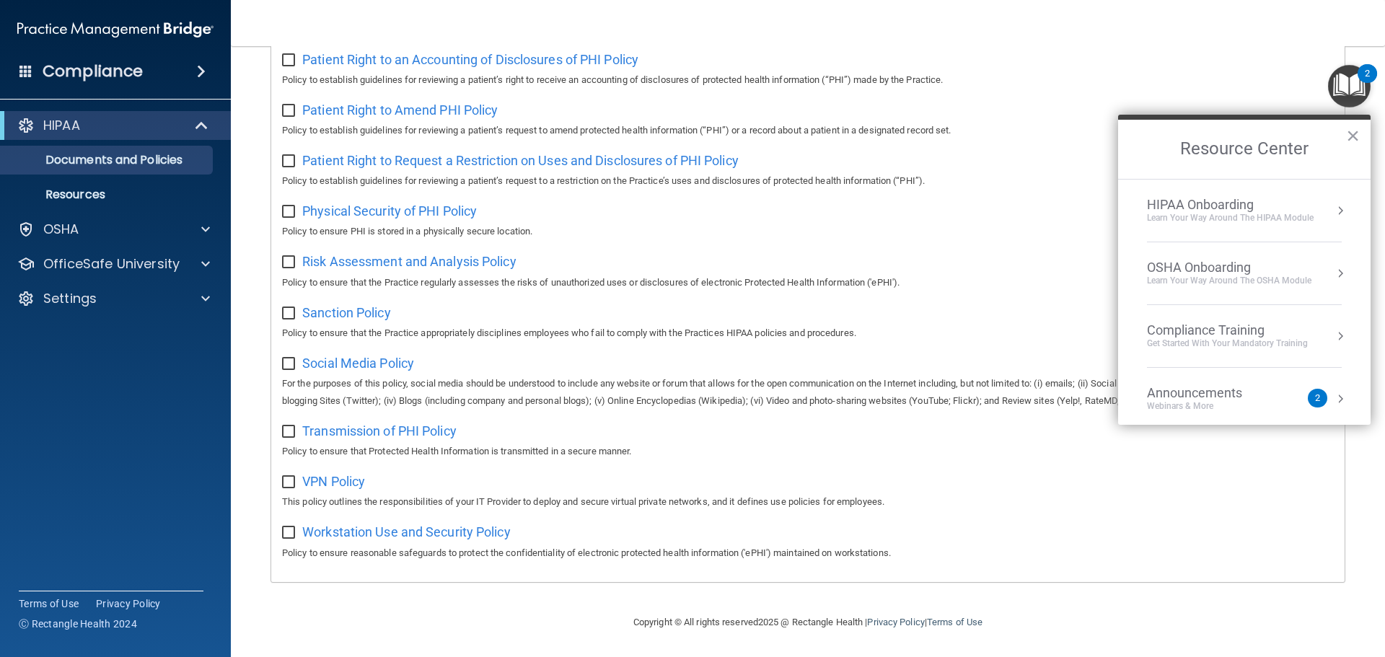
click at [1252, 215] on div "Learn Your Way around the HIPAA module" at bounding box center [1230, 218] width 167 height 12
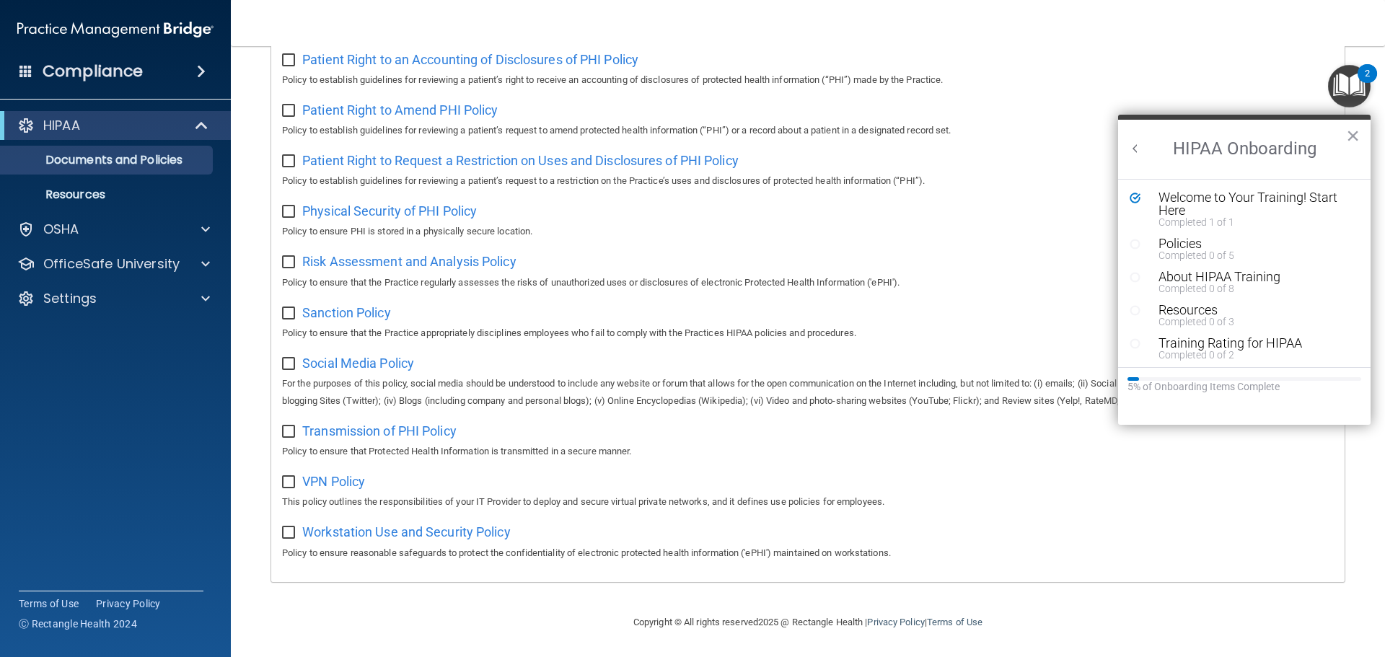
scroll to position [0, 0]
click at [1183, 242] on div "Policies" at bounding box center [1249, 243] width 182 height 13
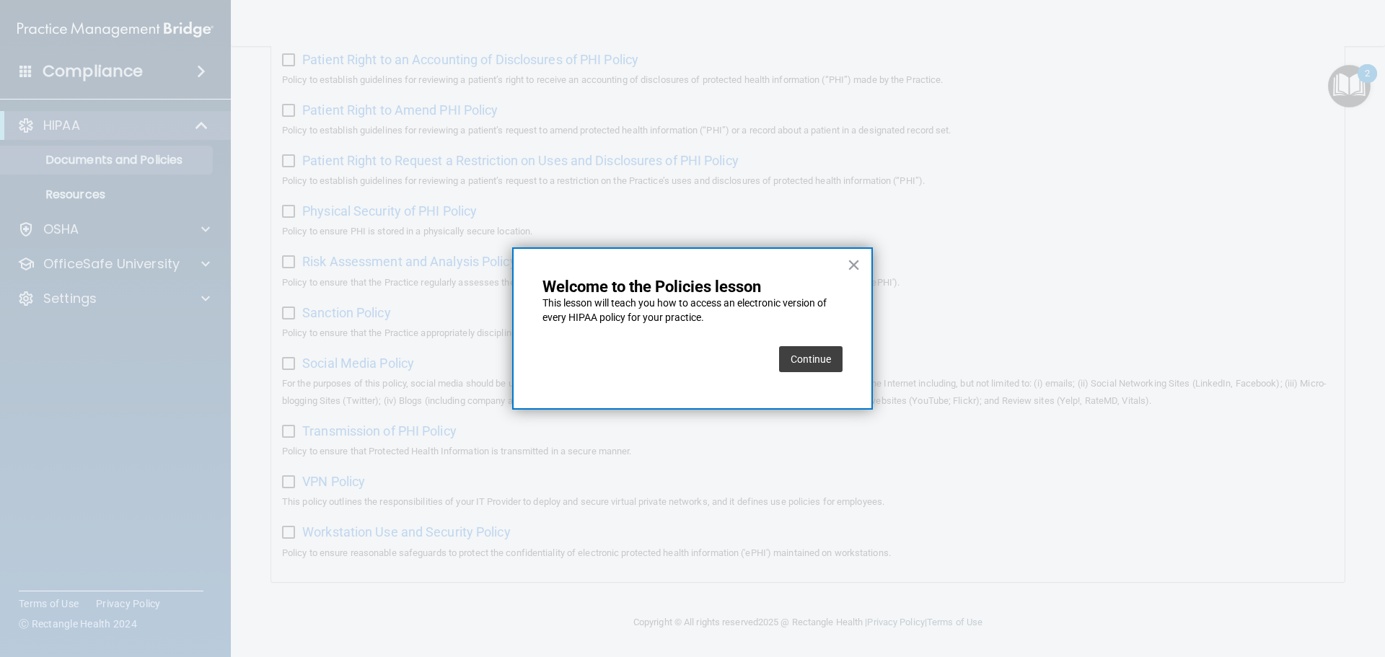
click at [826, 359] on button "Continue" at bounding box center [810, 359] width 63 height 26
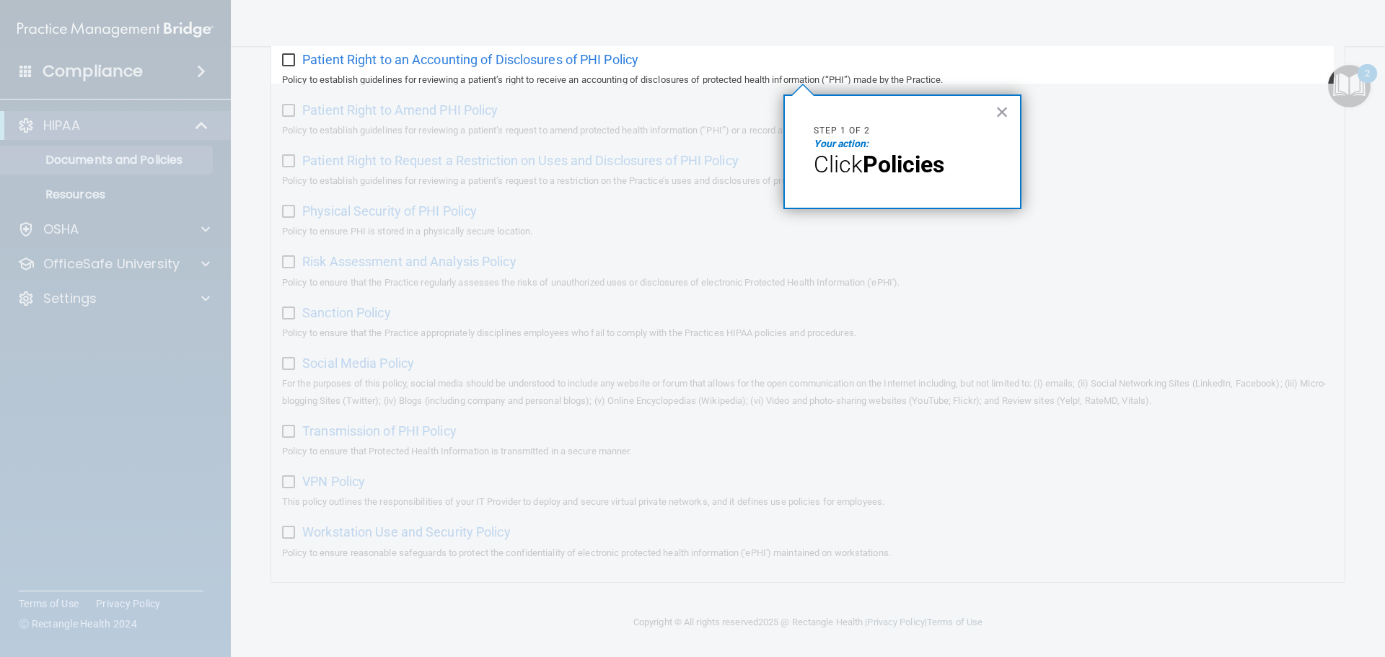
scroll to position [111, 0]
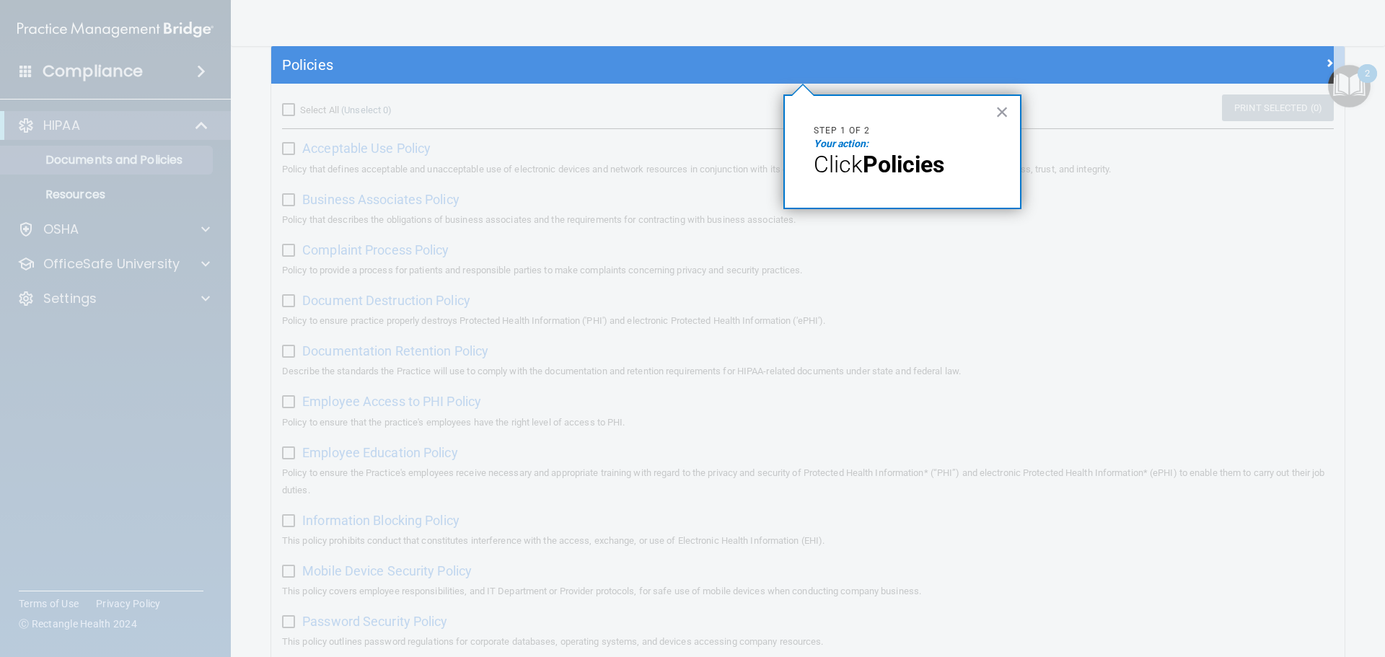
click at [855, 166] on span "Click" at bounding box center [837, 164] width 49 height 27
click at [1120, 52] on div "Policies" at bounding box center [807, 65] width 1073 height 38
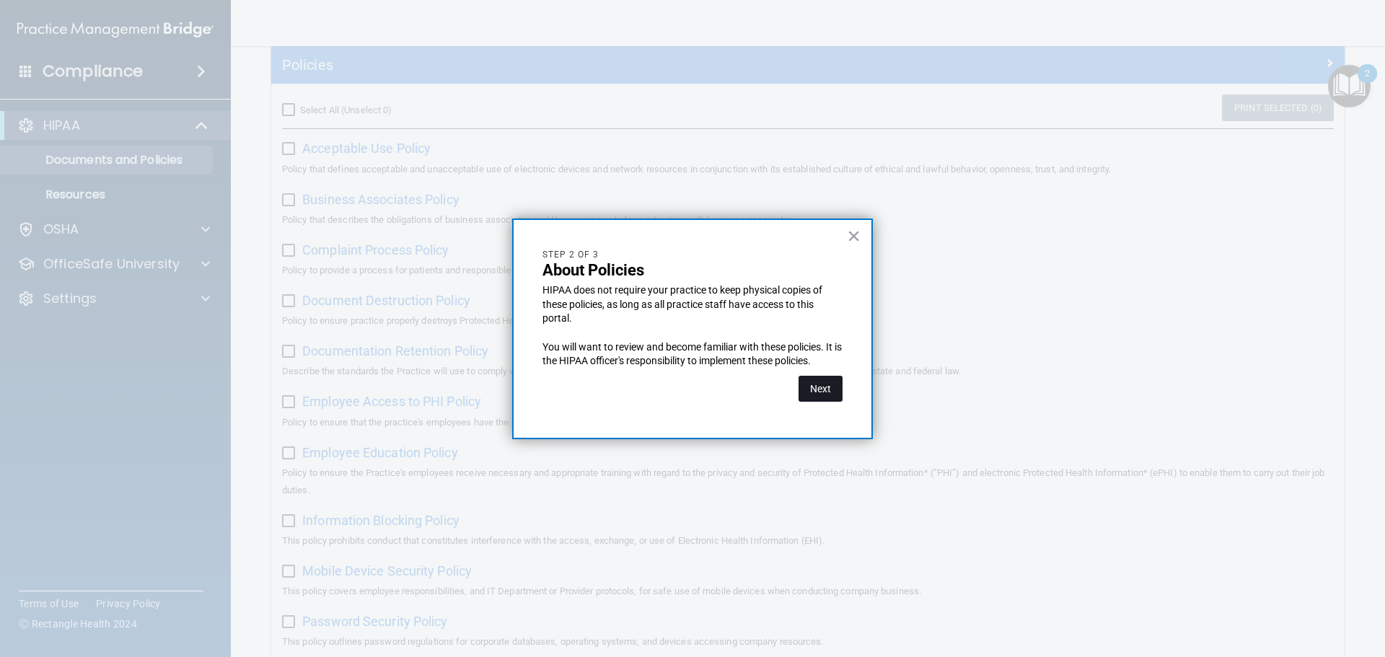
click at [837, 389] on button "Next" at bounding box center [820, 389] width 44 height 26
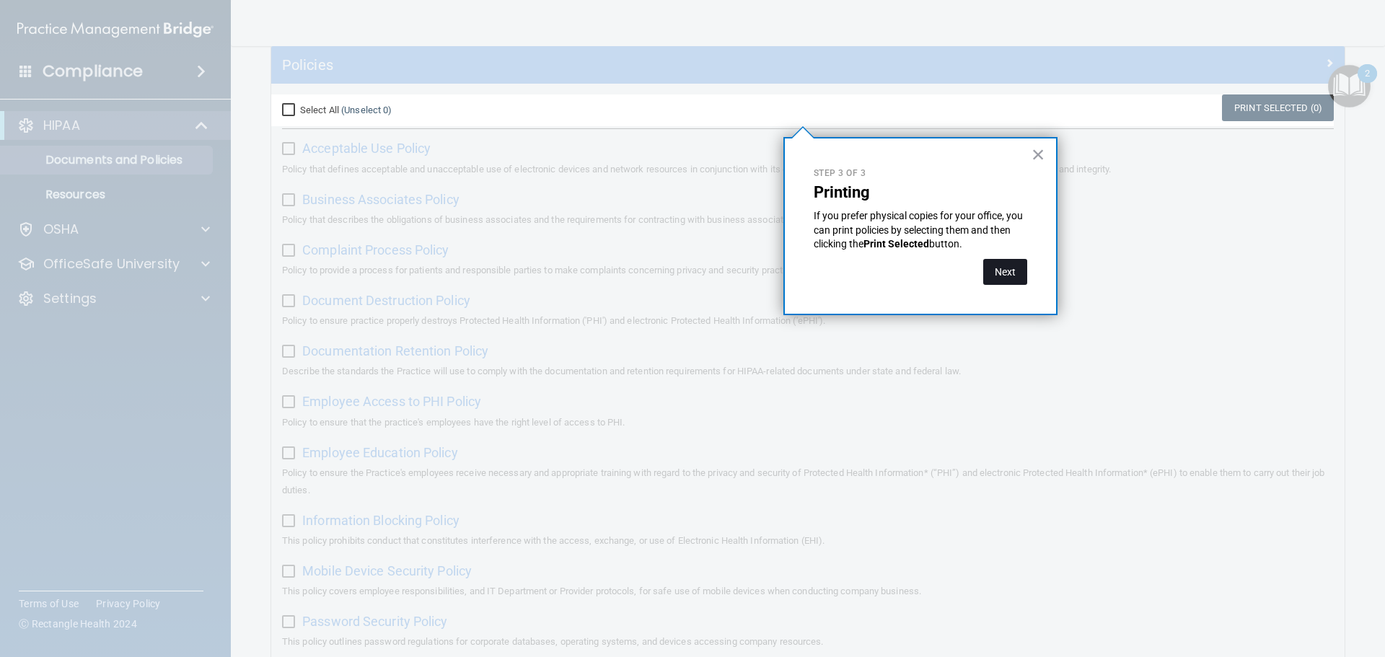
click at [1003, 268] on button "Next" at bounding box center [1005, 272] width 44 height 26
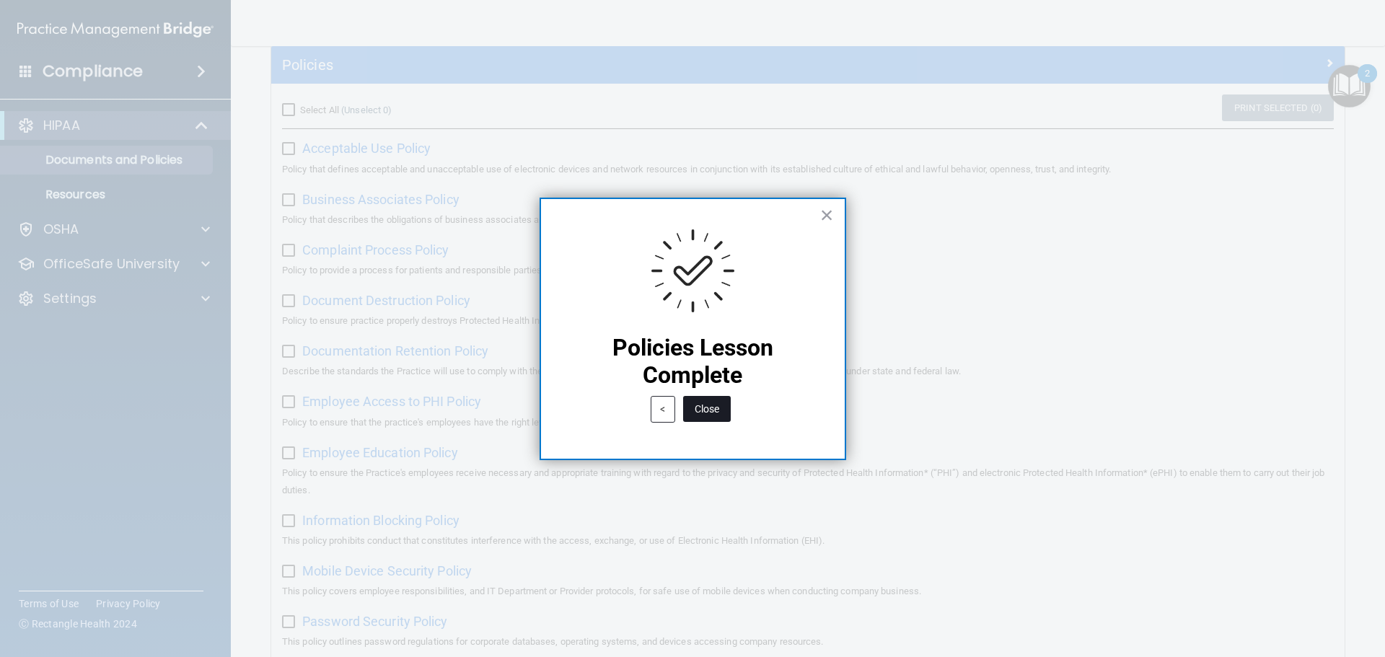
click at [713, 410] on button "Close" at bounding box center [707, 409] width 48 height 26
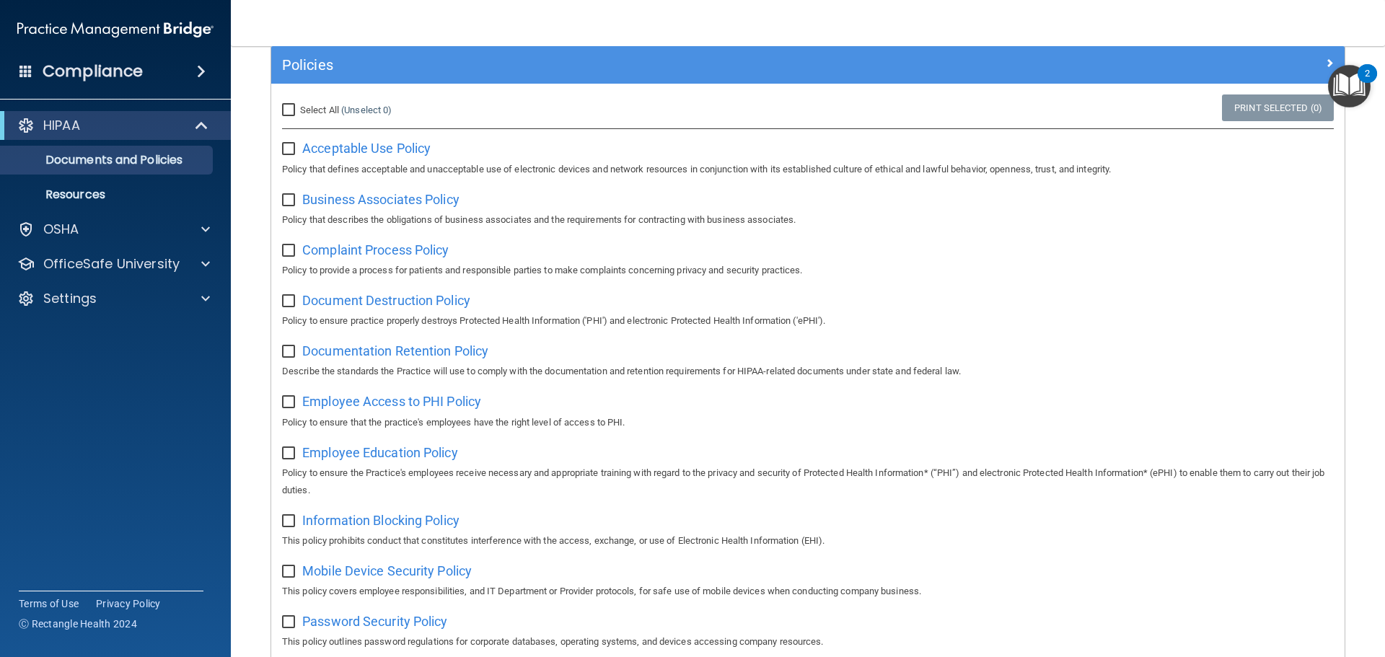
click at [1357, 77] on div "2" at bounding box center [1366, 73] width 19 height 19
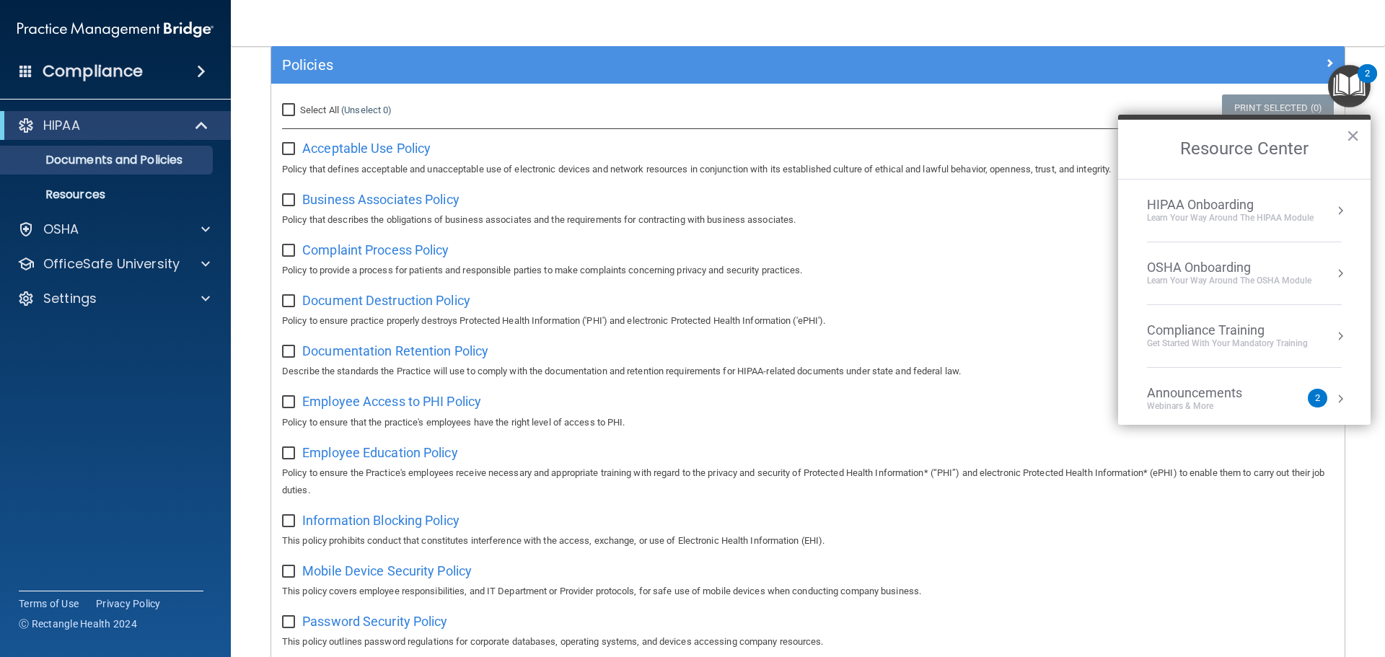
click at [1333, 205] on button "Resource Center" at bounding box center [1340, 210] width 14 height 14
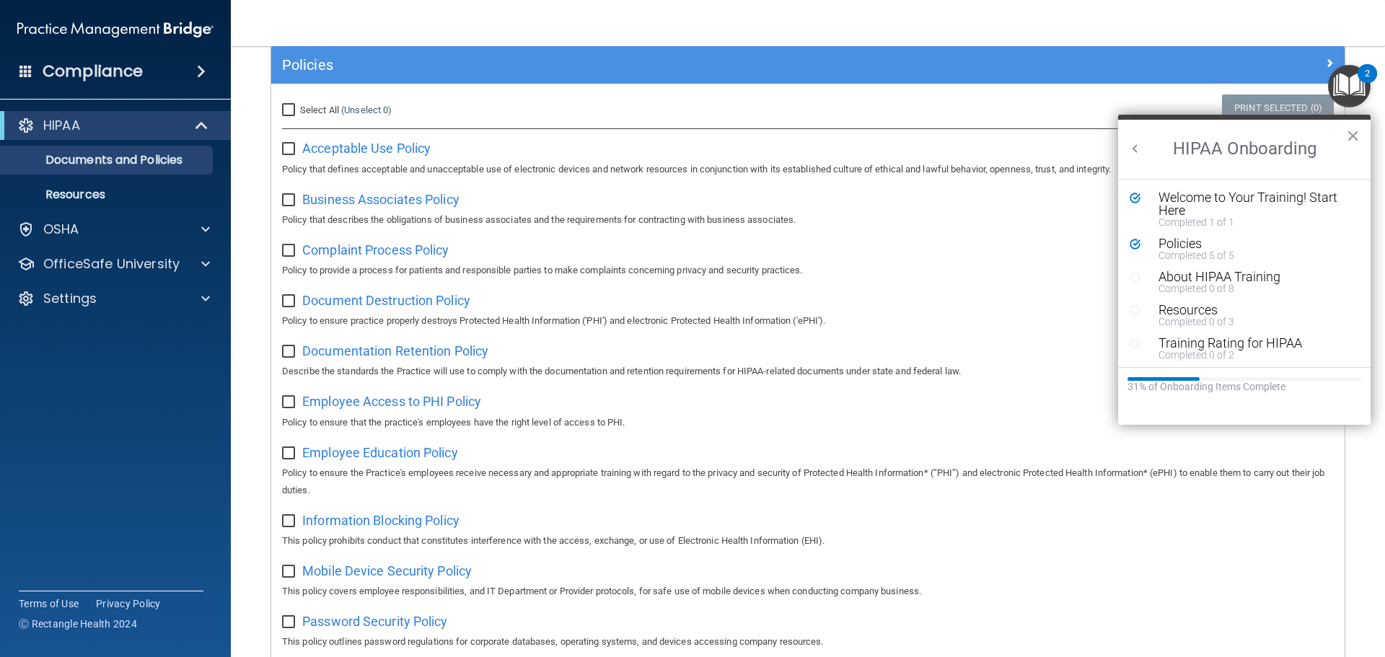
scroll to position [0, 0]
click at [1189, 281] on div "About HIPAA Training" at bounding box center [1249, 276] width 182 height 13
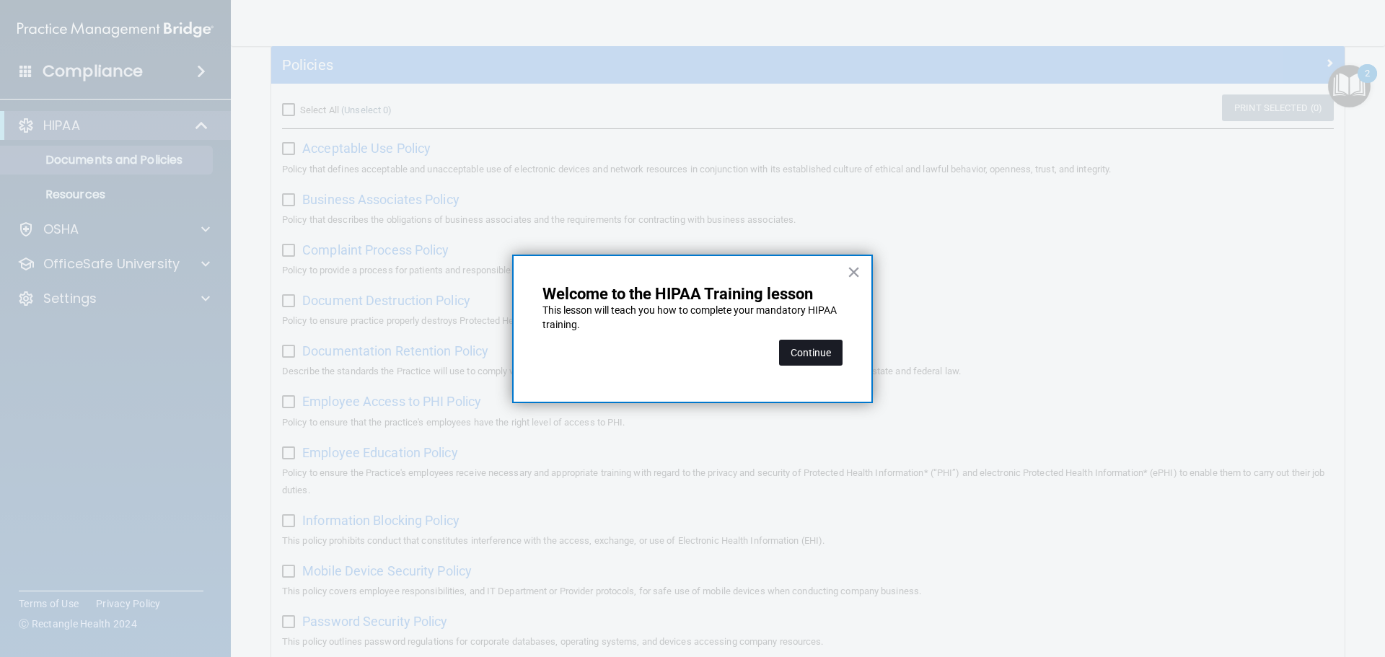
click at [816, 360] on button "Continue" at bounding box center [810, 353] width 63 height 26
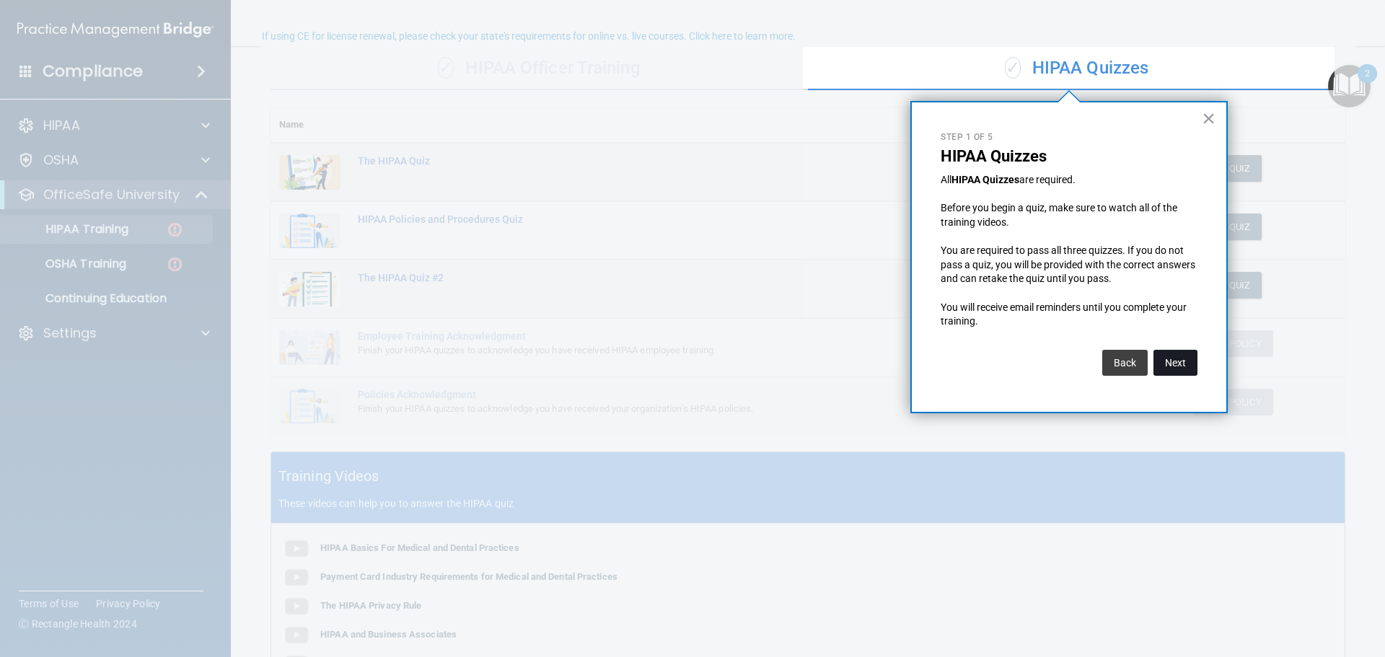
click at [1181, 368] on button "Next" at bounding box center [1175, 363] width 44 height 26
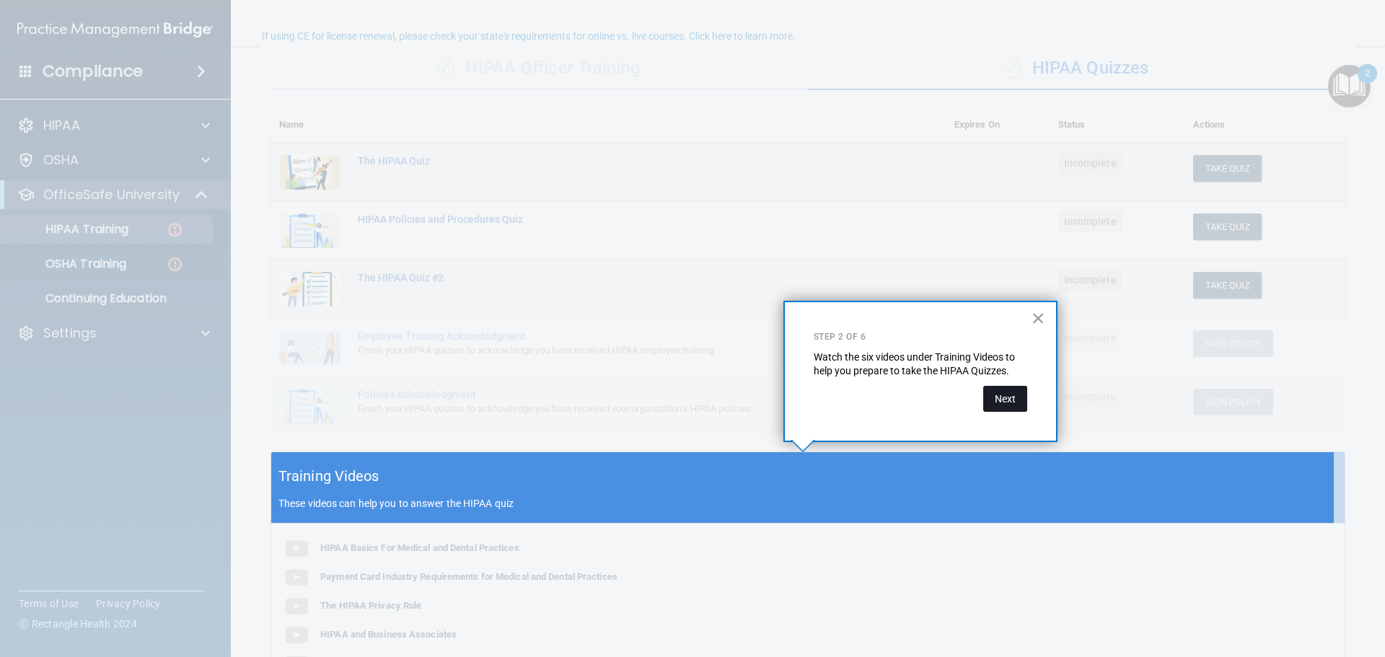
click at [1005, 402] on button "Next" at bounding box center [1005, 399] width 44 height 26
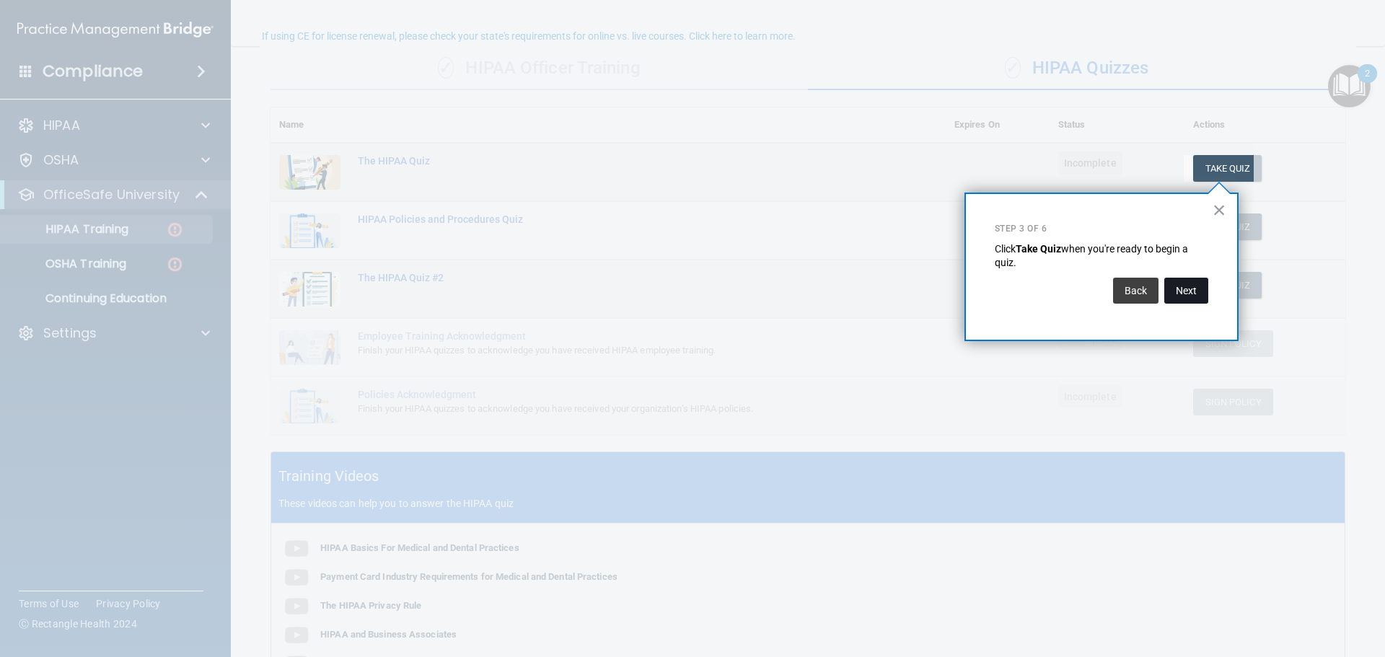
click at [1188, 296] on button "Next" at bounding box center [1186, 291] width 44 height 26
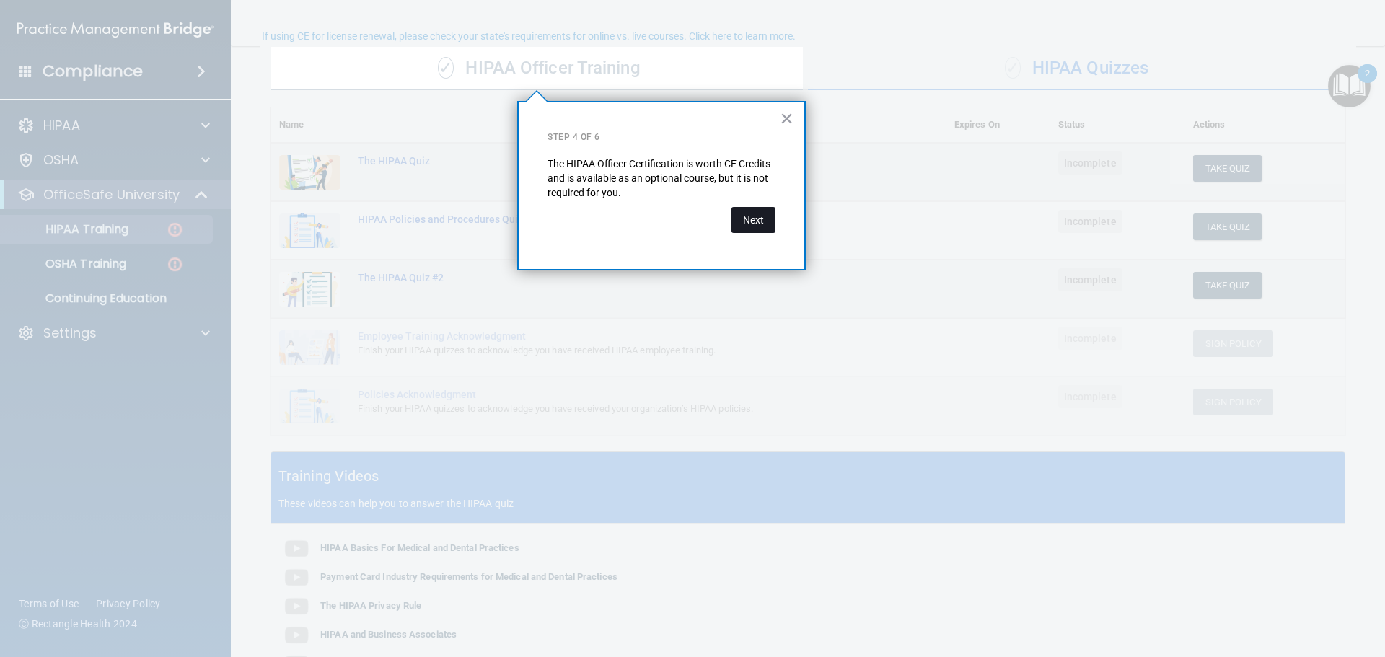
click at [767, 226] on button "Next" at bounding box center [753, 220] width 44 height 26
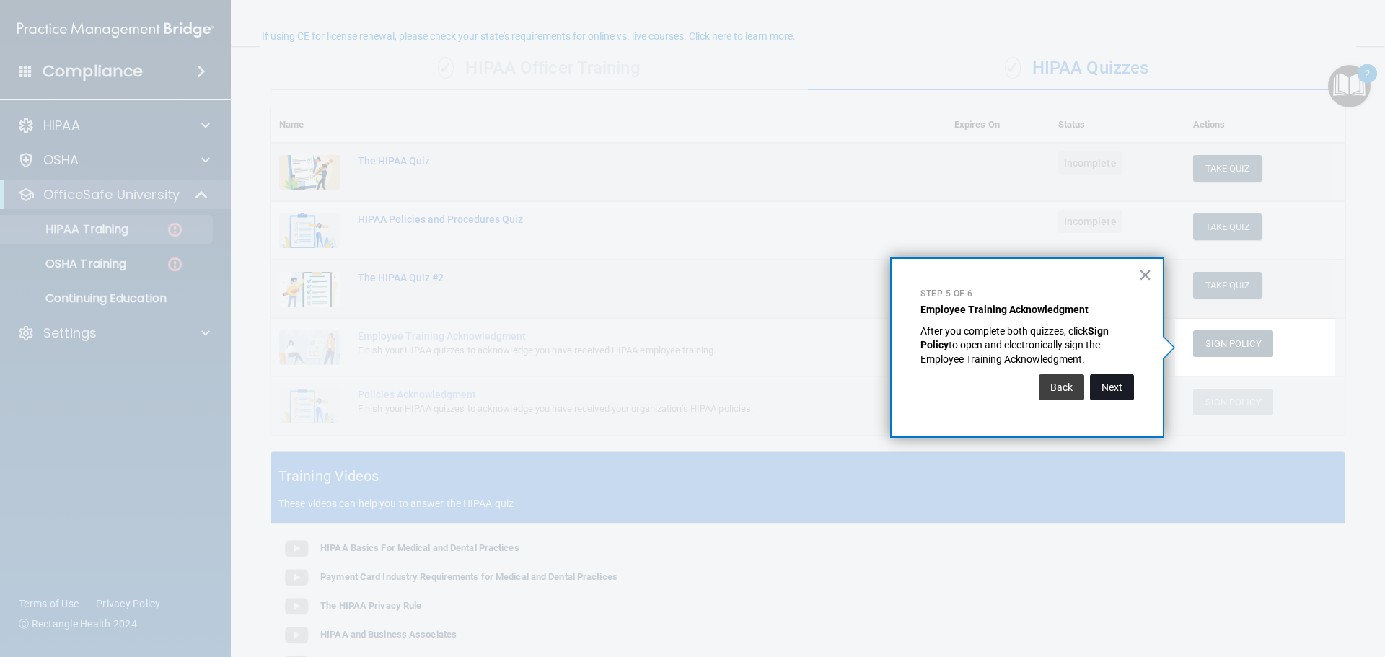
click at [1111, 388] on button "Next" at bounding box center [1112, 387] width 44 height 26
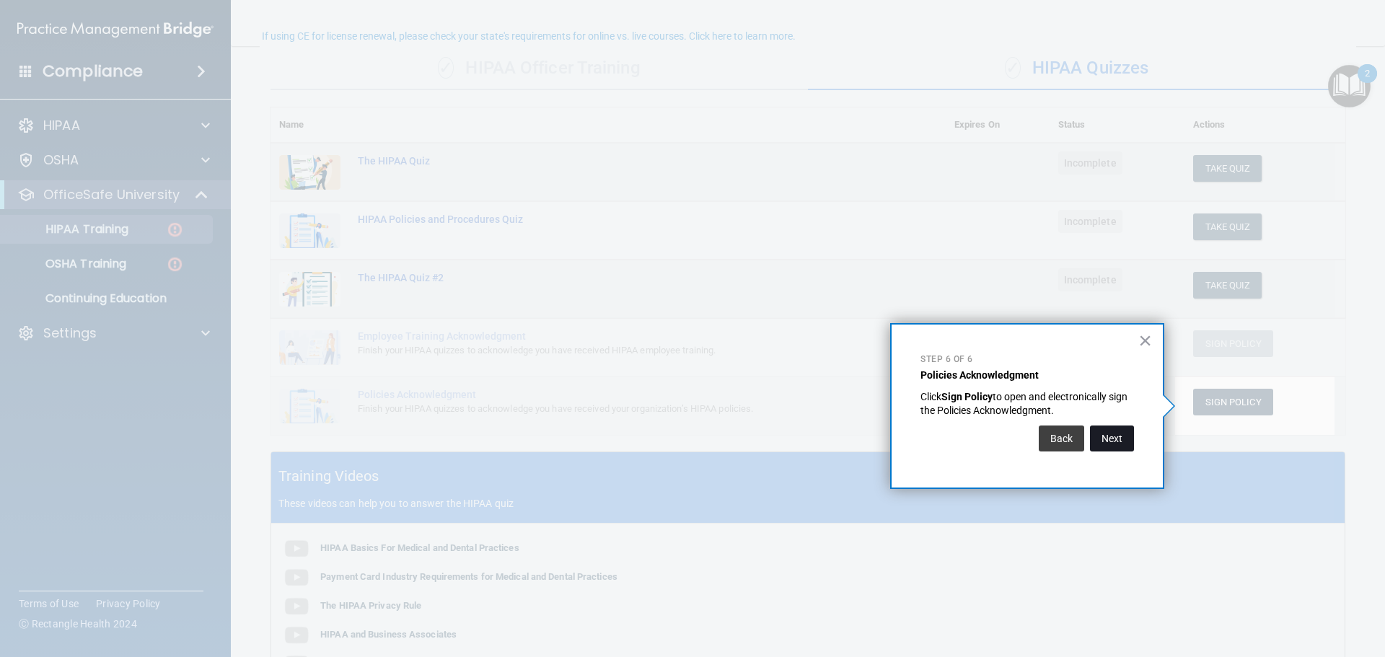
click at [1106, 432] on button "Next" at bounding box center [1112, 438] width 44 height 26
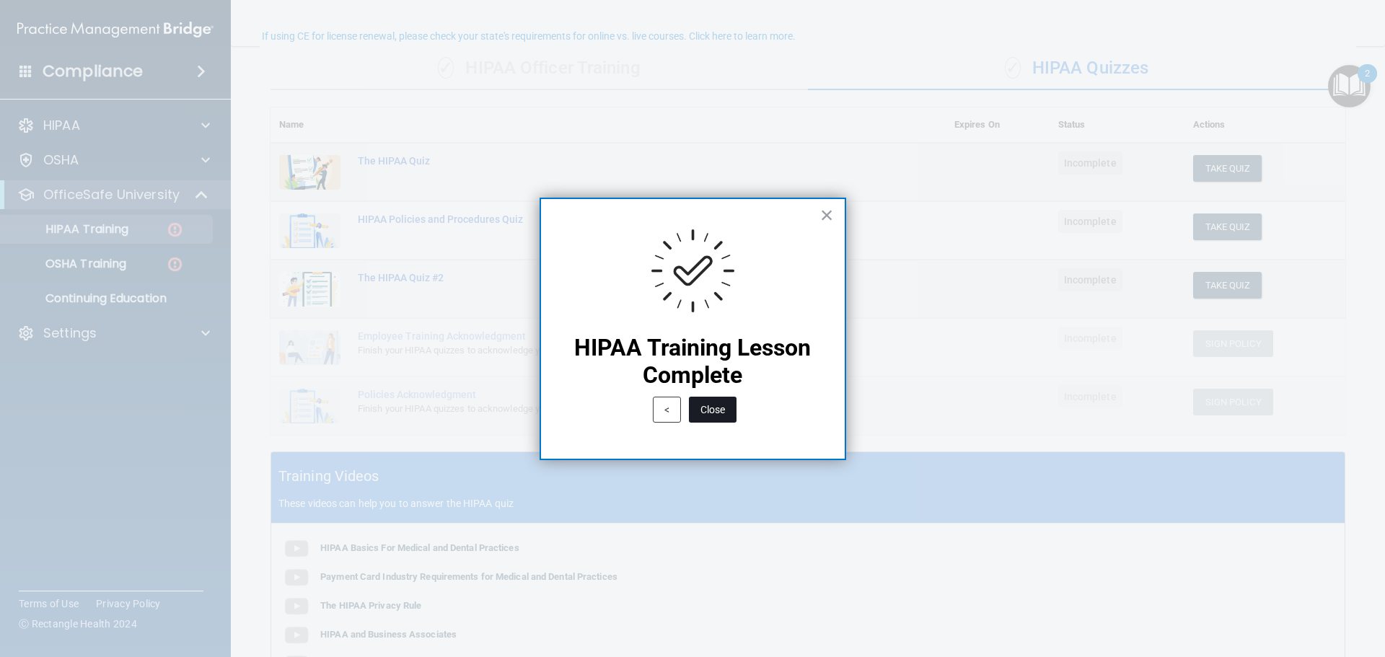
click at [719, 402] on button "Close" at bounding box center [713, 410] width 48 height 26
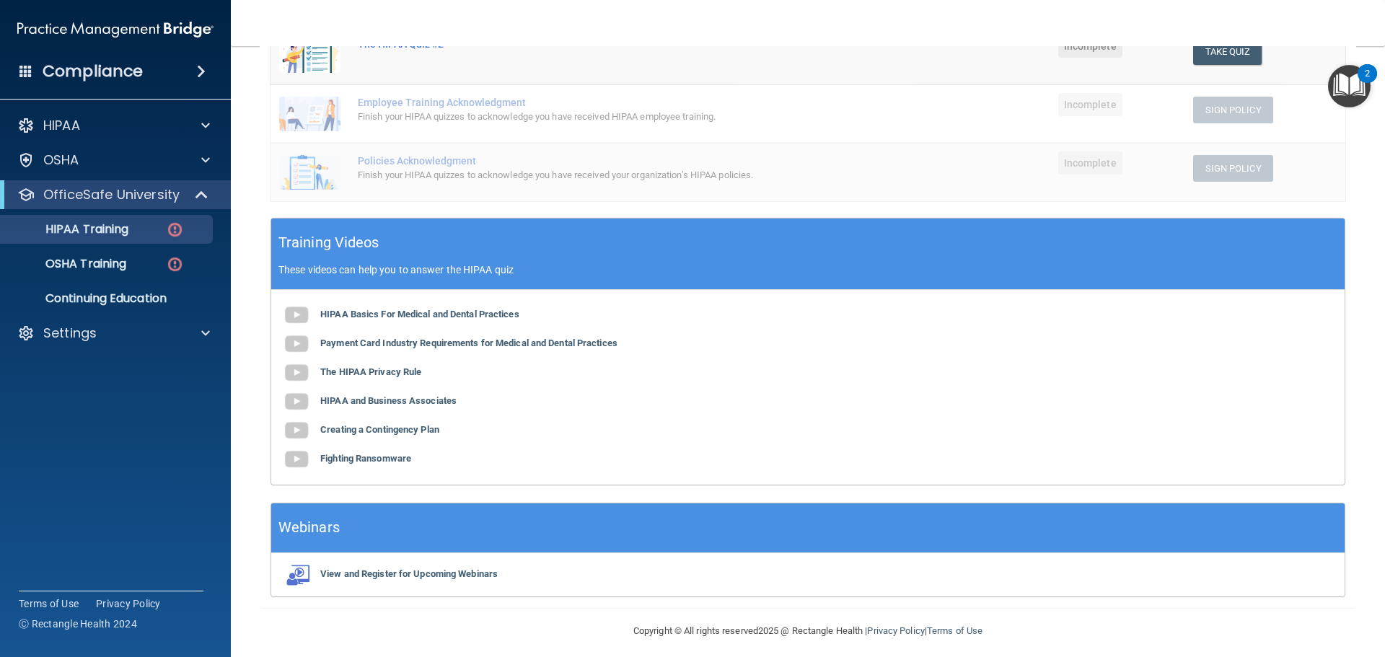
scroll to position [353, 0]
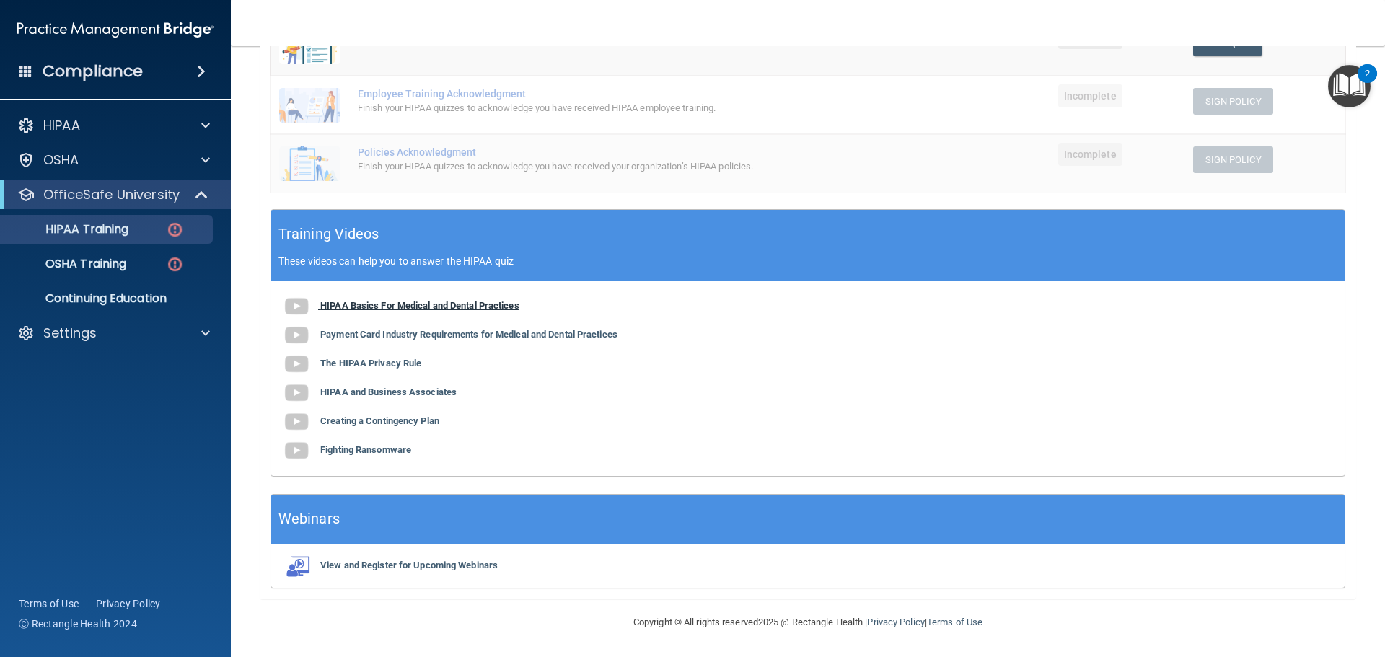
click at [403, 305] on b "HIPAA Basics For Medical and Dental Practices" at bounding box center [419, 305] width 199 height 11
click at [480, 330] on b "Payment Card Industry Requirements for Medical and Dental Practices" at bounding box center [468, 334] width 297 height 11
click at [1372, 78] on div "2" at bounding box center [1366, 73] width 19 height 19
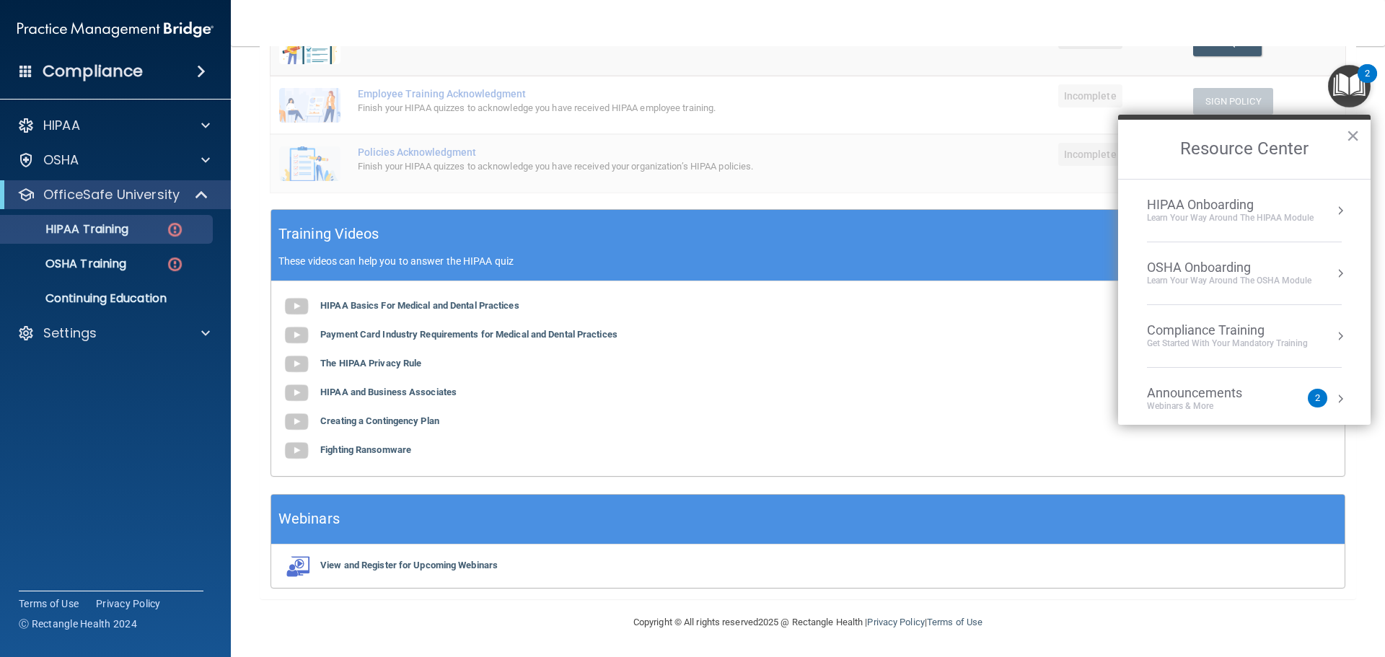
click at [1333, 206] on button "Resource Center" at bounding box center [1340, 210] width 14 height 14
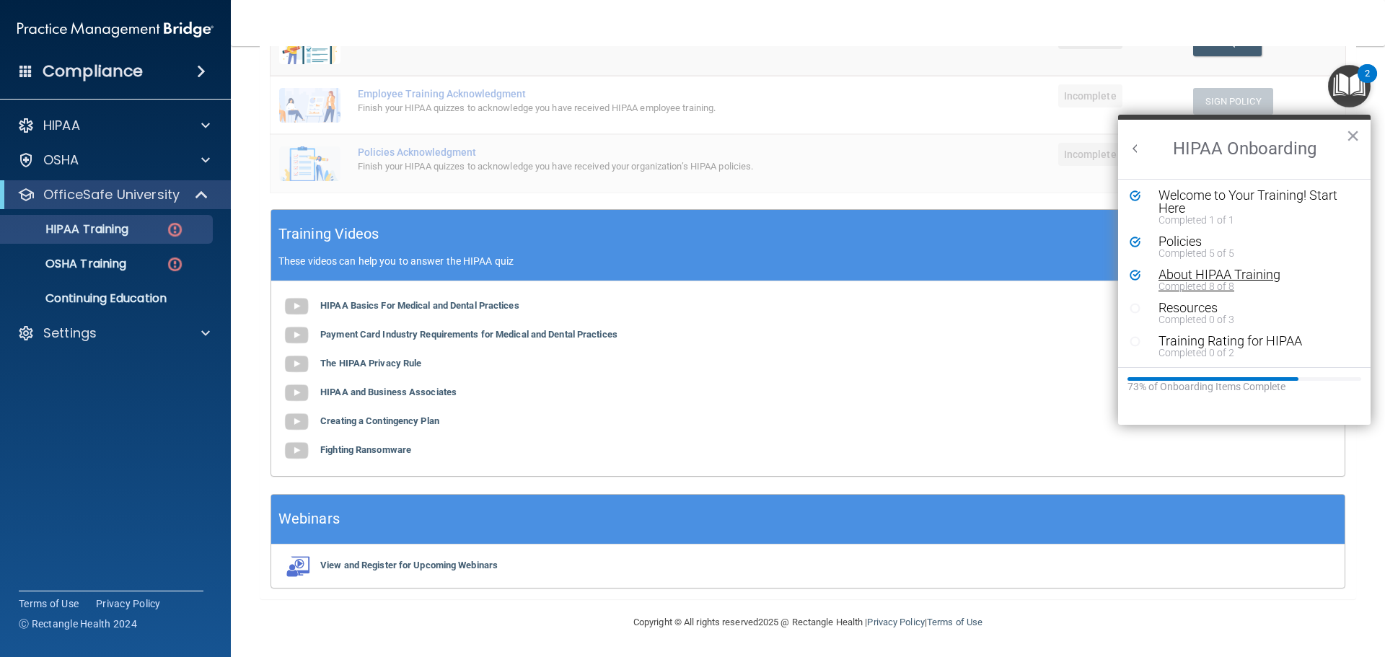
scroll to position [3, 0]
click at [356, 365] on b "The HIPAA Privacy Rule" at bounding box center [370, 363] width 101 height 11
click at [392, 392] on b "HIPAA and Business Associates" at bounding box center [388, 392] width 136 height 11
click at [339, 419] on b "Creating a Contingency Plan" at bounding box center [379, 420] width 119 height 11
click at [391, 455] on b "Fighting Ransomware" at bounding box center [365, 449] width 91 height 11
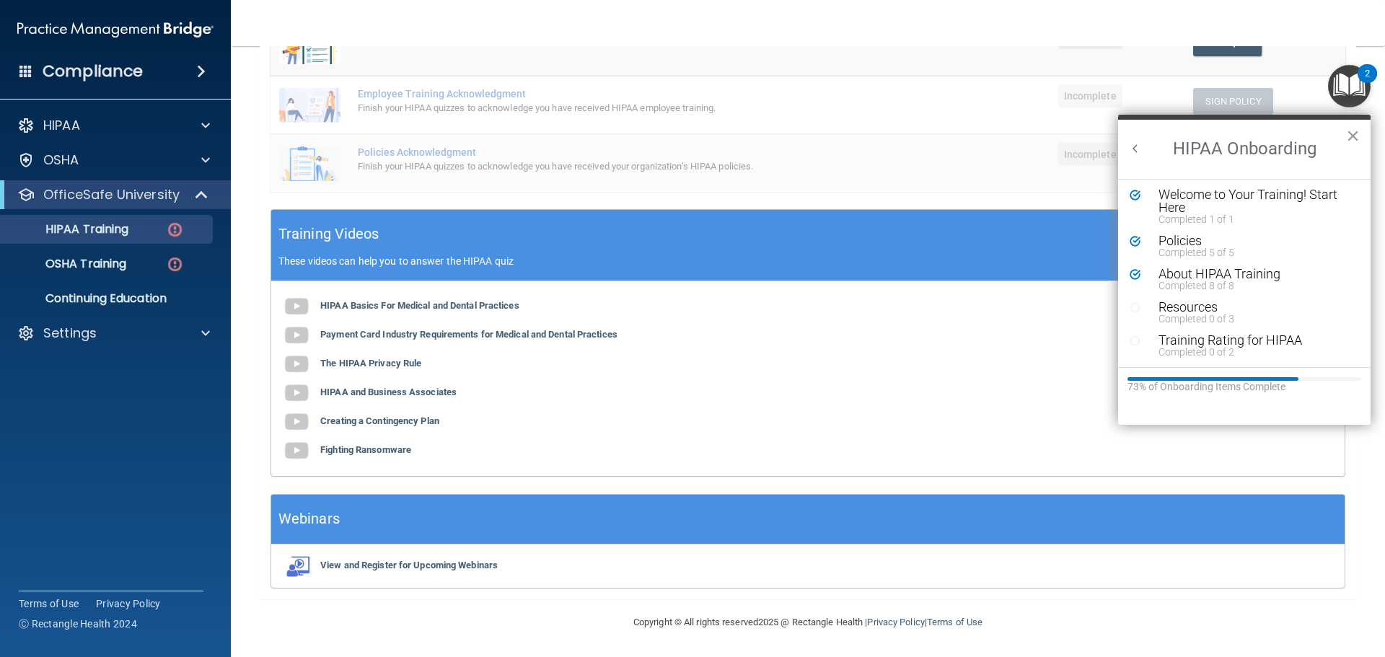
click at [902, 28] on nav "Toggle navigation [PERSON_NAME] [PERSON_NAME][EMAIL_ADDRESS][PERSON_NAME][DOMAI…" at bounding box center [808, 23] width 1154 height 46
click at [1356, 137] on button "×" at bounding box center [1353, 135] width 14 height 23
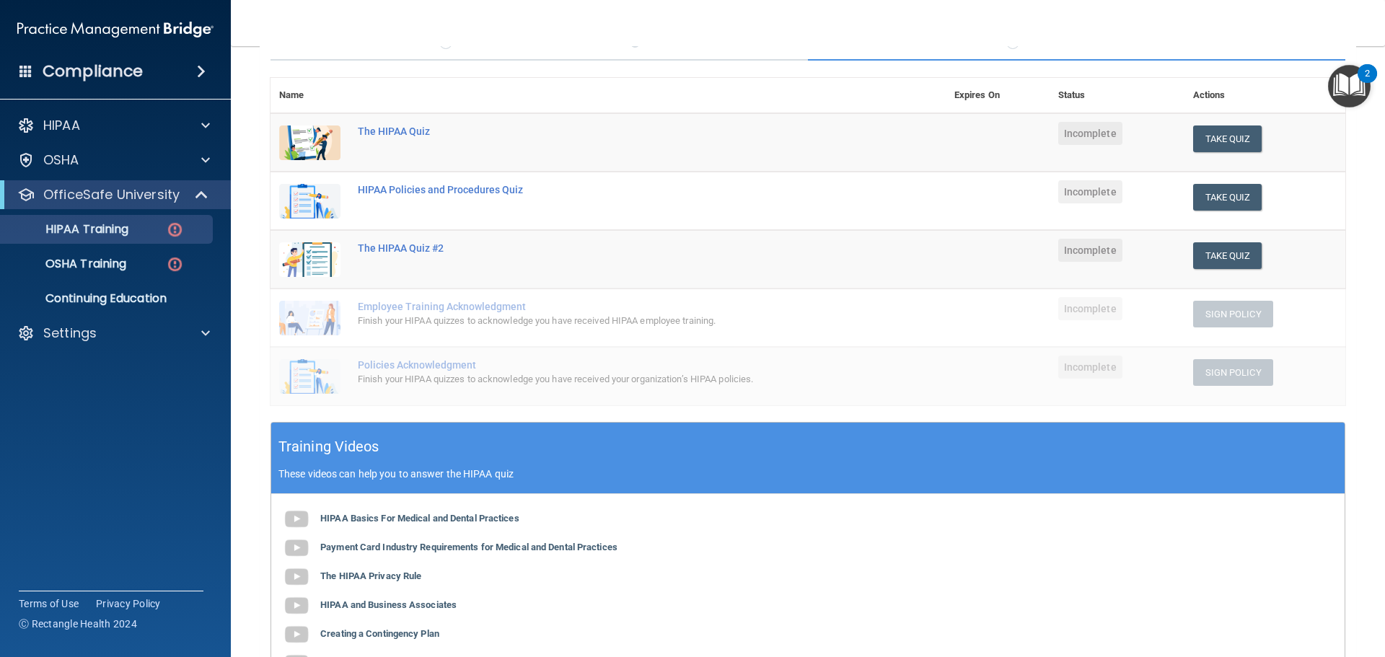
scroll to position [137, 0]
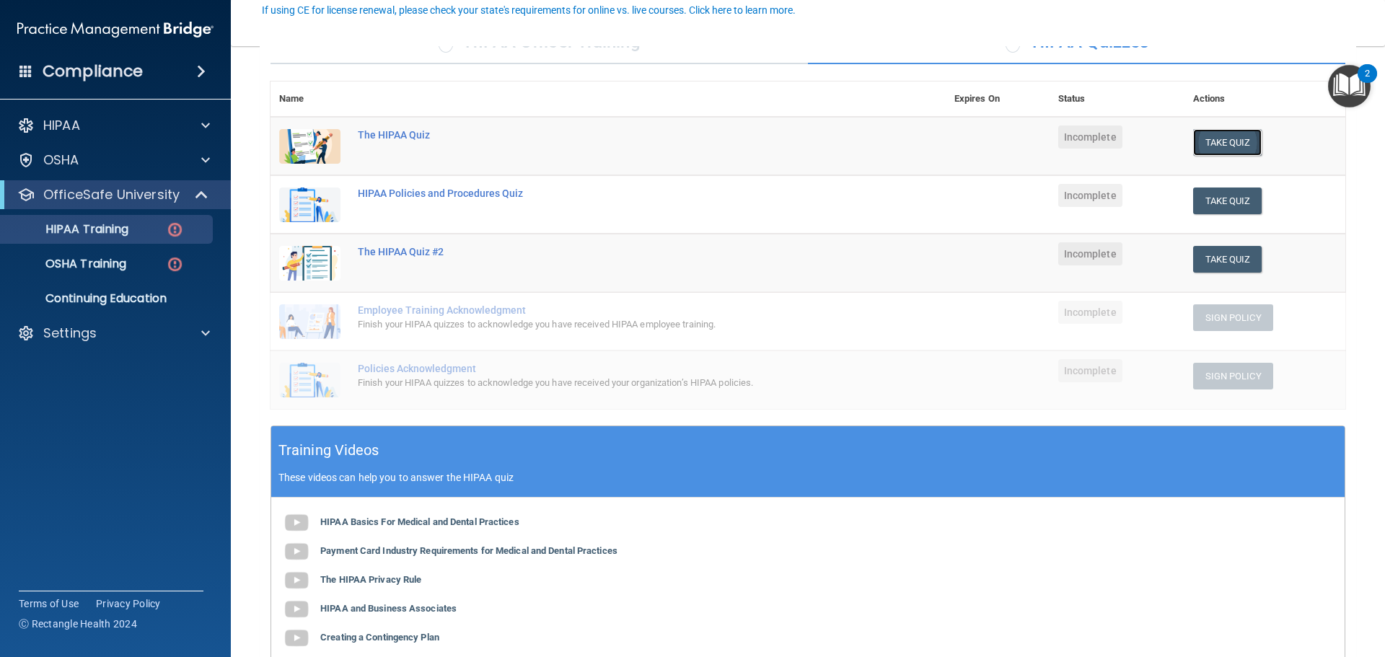
click at [1227, 151] on button "Take Quiz" at bounding box center [1227, 142] width 69 height 27
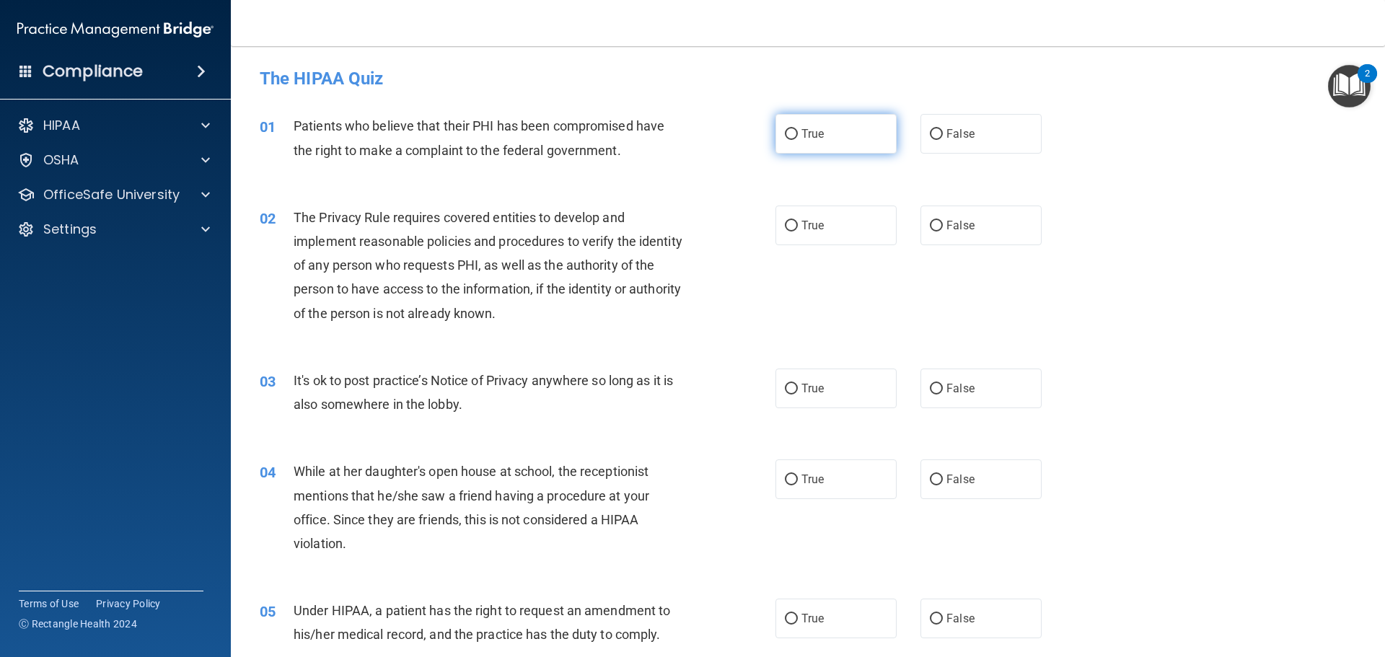
click at [822, 130] on label "True" at bounding box center [835, 134] width 121 height 40
click at [798, 130] on input "True" at bounding box center [791, 134] width 13 height 11
radio input "true"
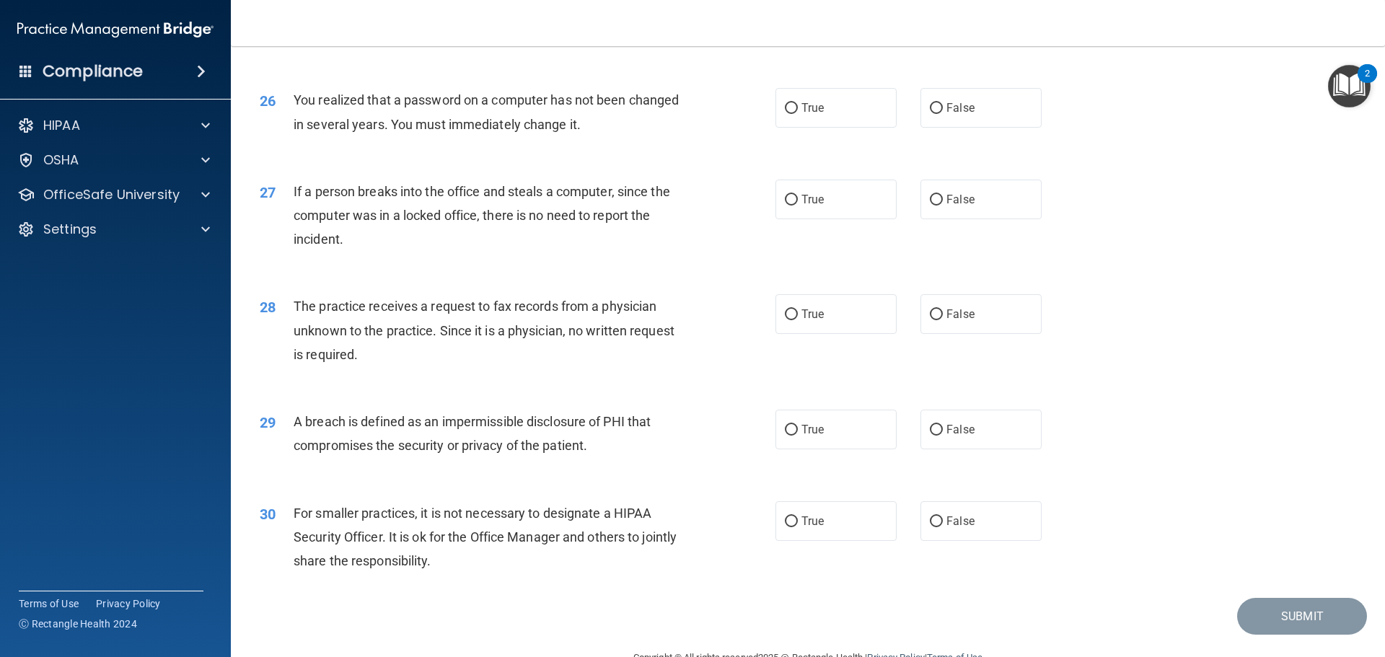
scroll to position [2756, 0]
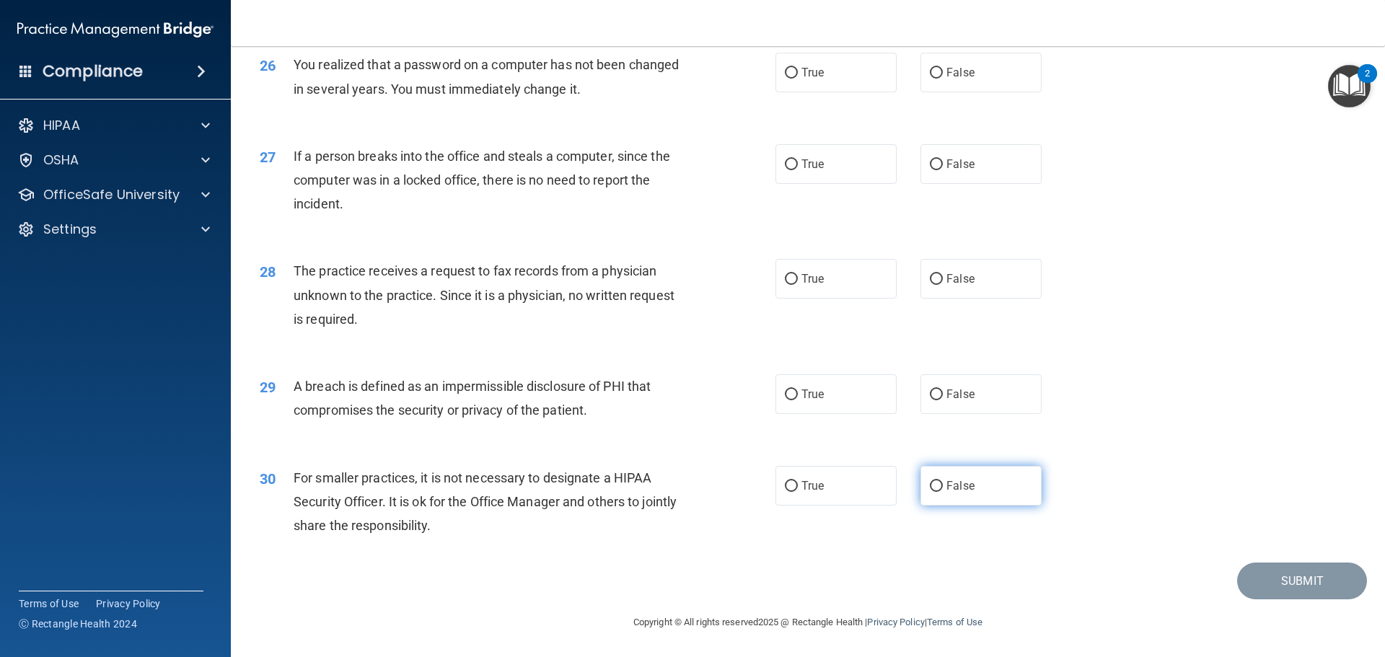
click at [980, 492] on label "False" at bounding box center [980, 486] width 121 height 40
click at [943, 492] on input "False" at bounding box center [936, 486] width 13 height 11
radio input "true"
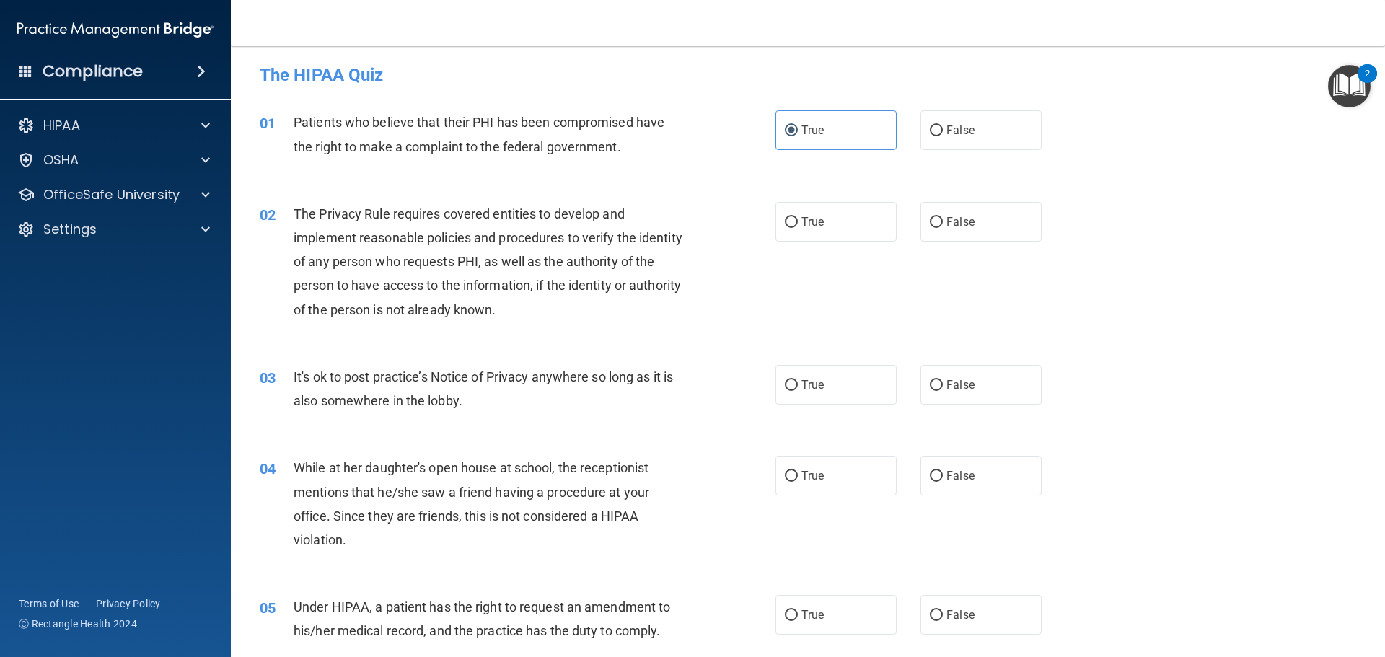
scroll to position [0, 0]
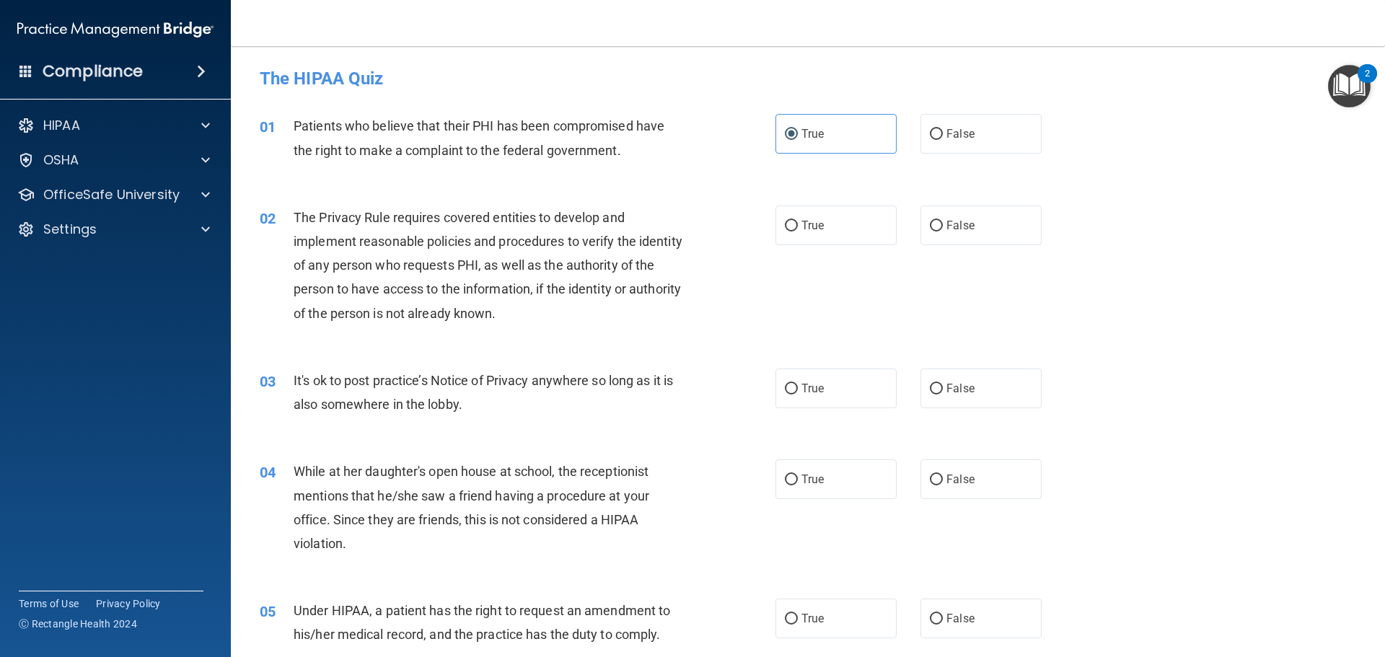
click at [1280, 136] on div "01 Patients who believe that their PHI has been compromised have the right to m…" at bounding box center [808, 141] width 1118 height 91
click at [1227, 13] on nav "Toggle navigation [PERSON_NAME] [PERSON_NAME][EMAIL_ADDRESS][PERSON_NAME][DOMAI…" at bounding box center [808, 23] width 1154 height 46
